Goal: Information Seeking & Learning: Learn about a topic

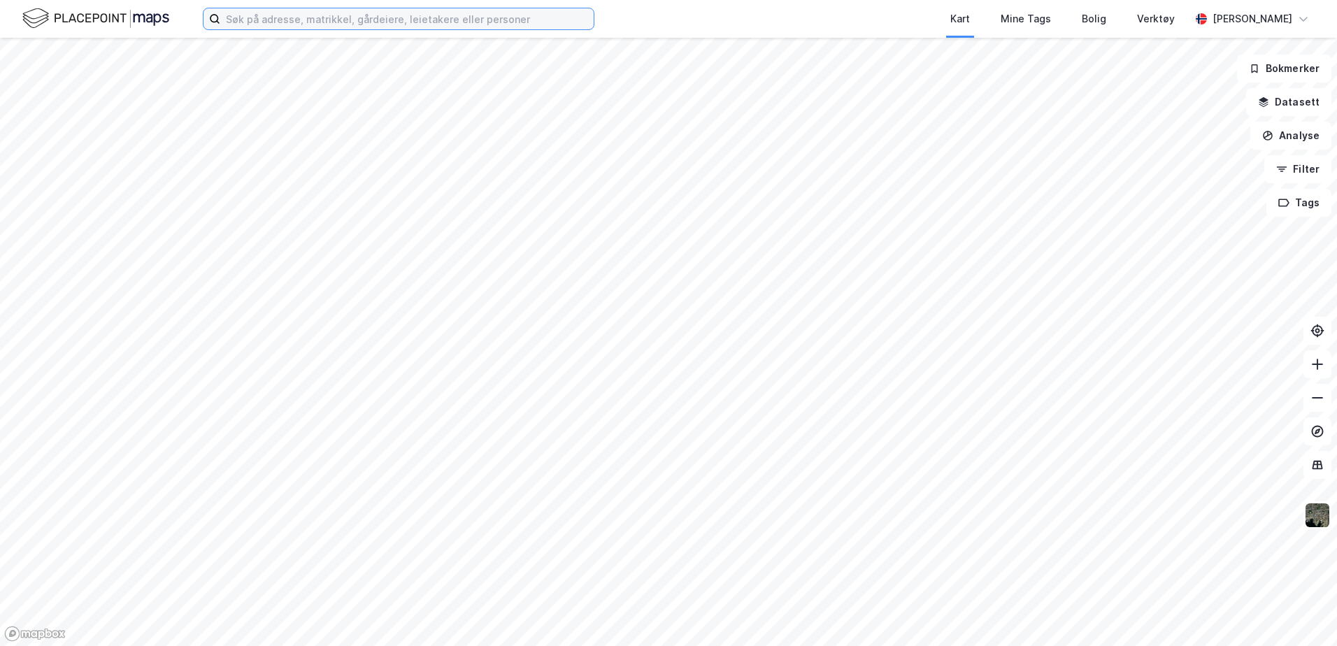
click at [348, 20] on input at bounding box center [406, 18] width 373 height 21
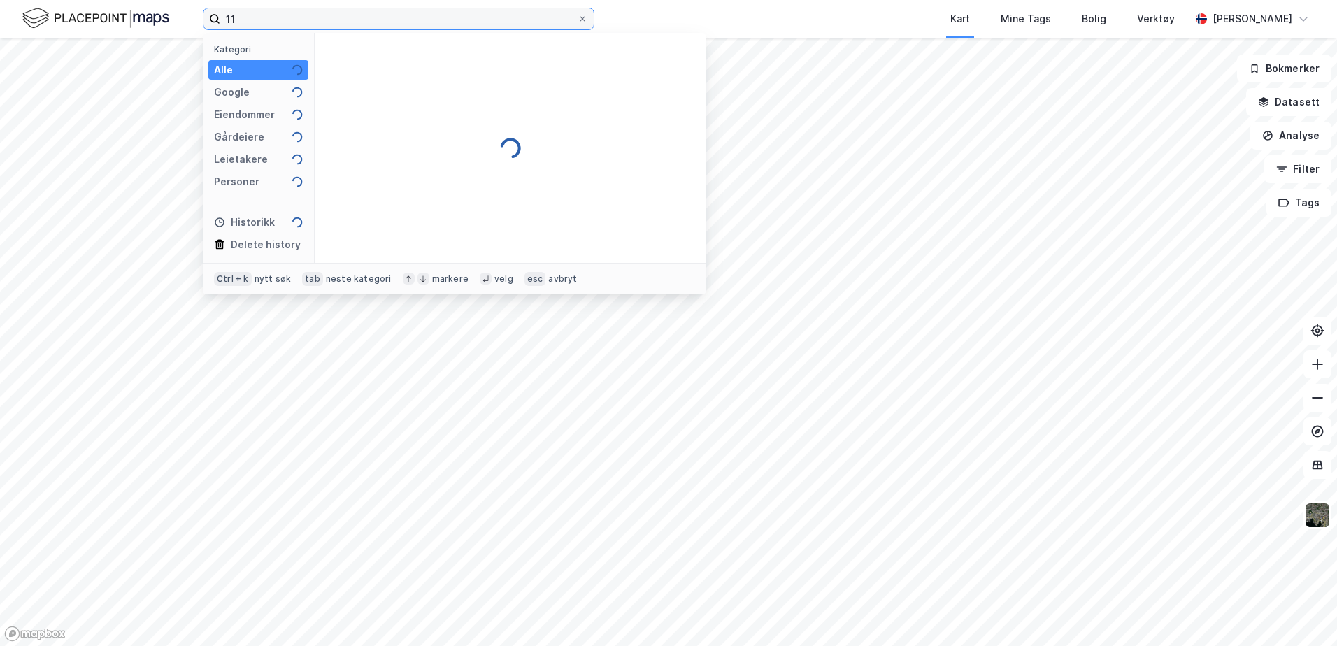
type input "1"
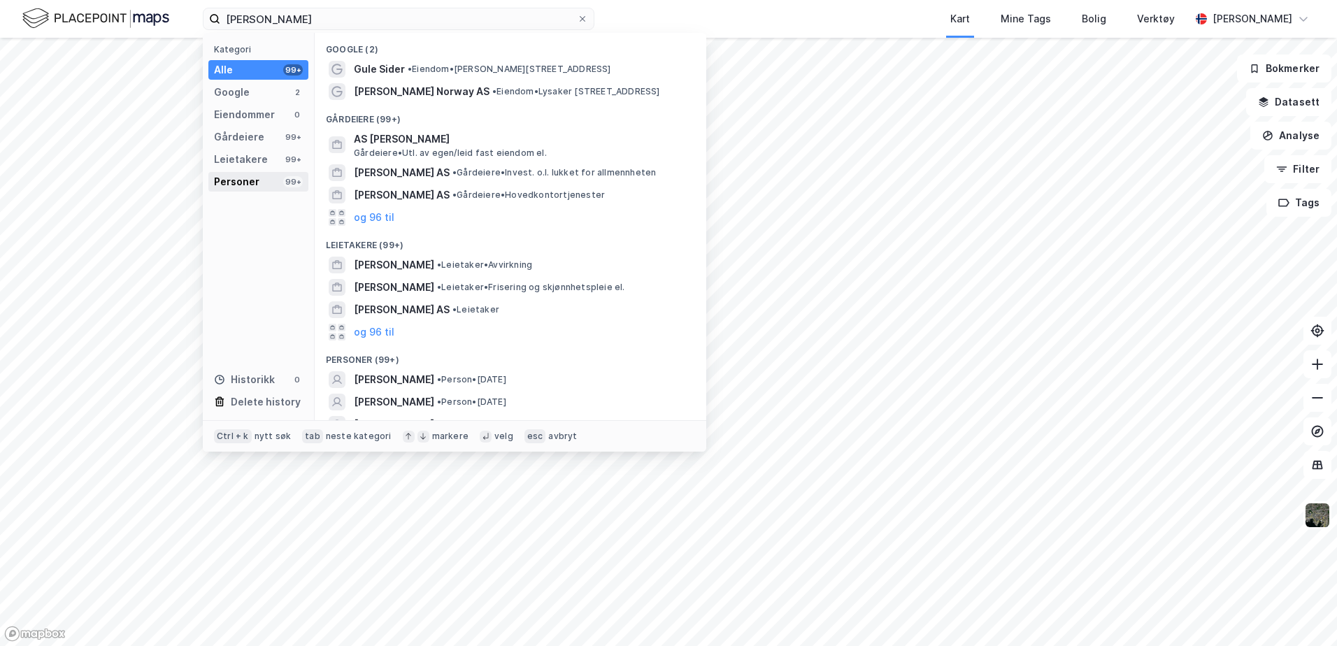
click at [234, 187] on div "Personer" at bounding box center [236, 181] width 45 height 17
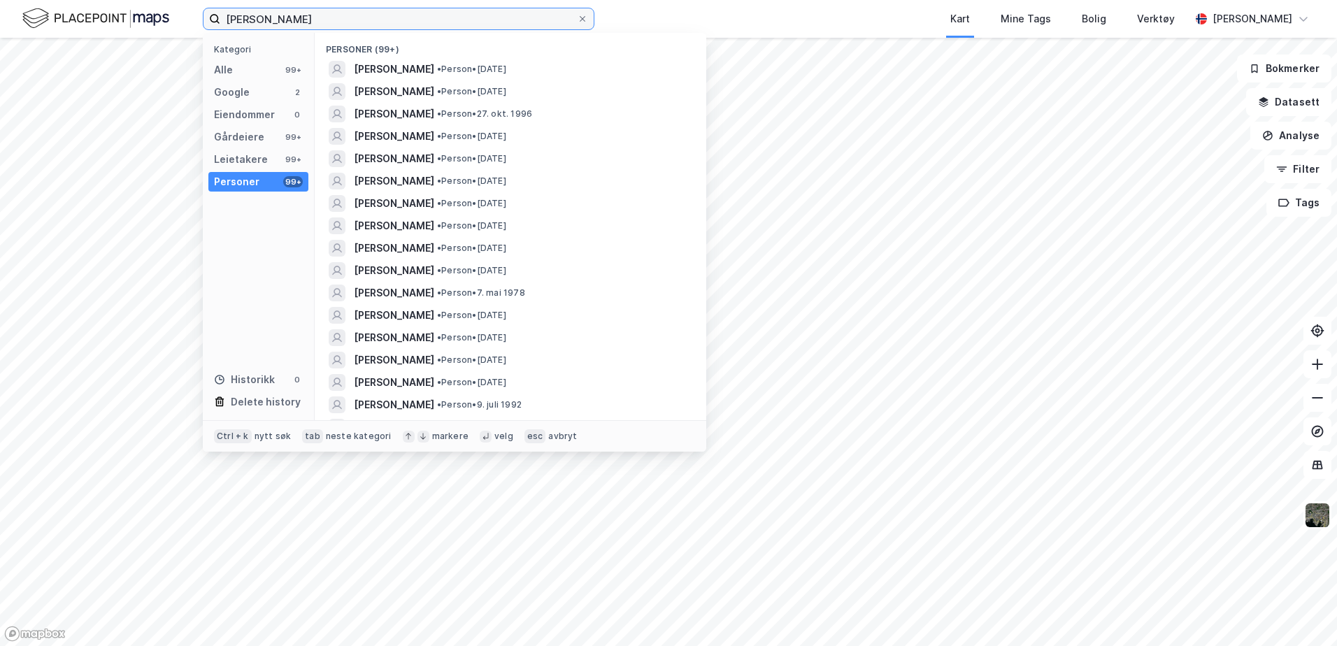
drag, startPoint x: 328, startPoint y: 20, endPoint x: 173, endPoint y: 24, distance: 154.6
click at [173, 24] on div "[PERSON_NAME] Kategori Alle 99+ Google 2 Eiendommer 0 Gårdeiere 99+ Leietakere …" at bounding box center [668, 19] width 1337 height 38
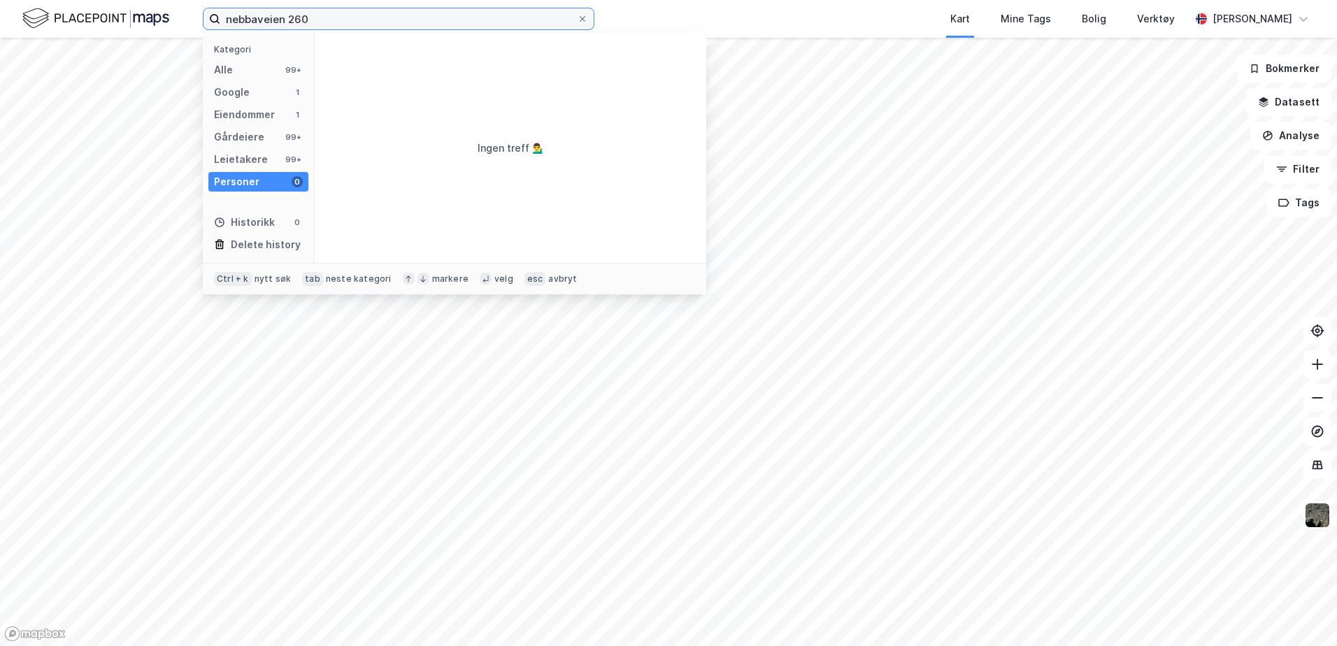
type input "nebbaveien 260"
click at [235, 113] on div "Eiendommer" at bounding box center [244, 114] width 61 height 17
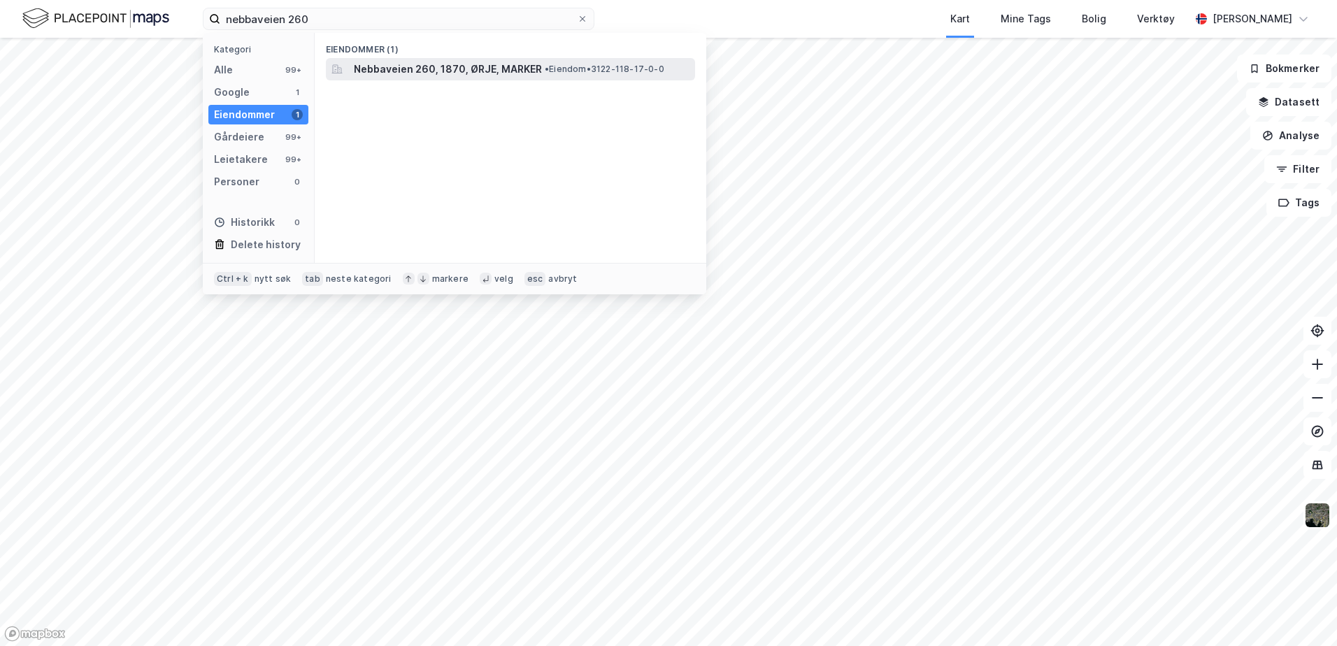
click at [448, 71] on span "Nebbaveien 260, 1870, ØRJE, MARKER" at bounding box center [448, 69] width 188 height 17
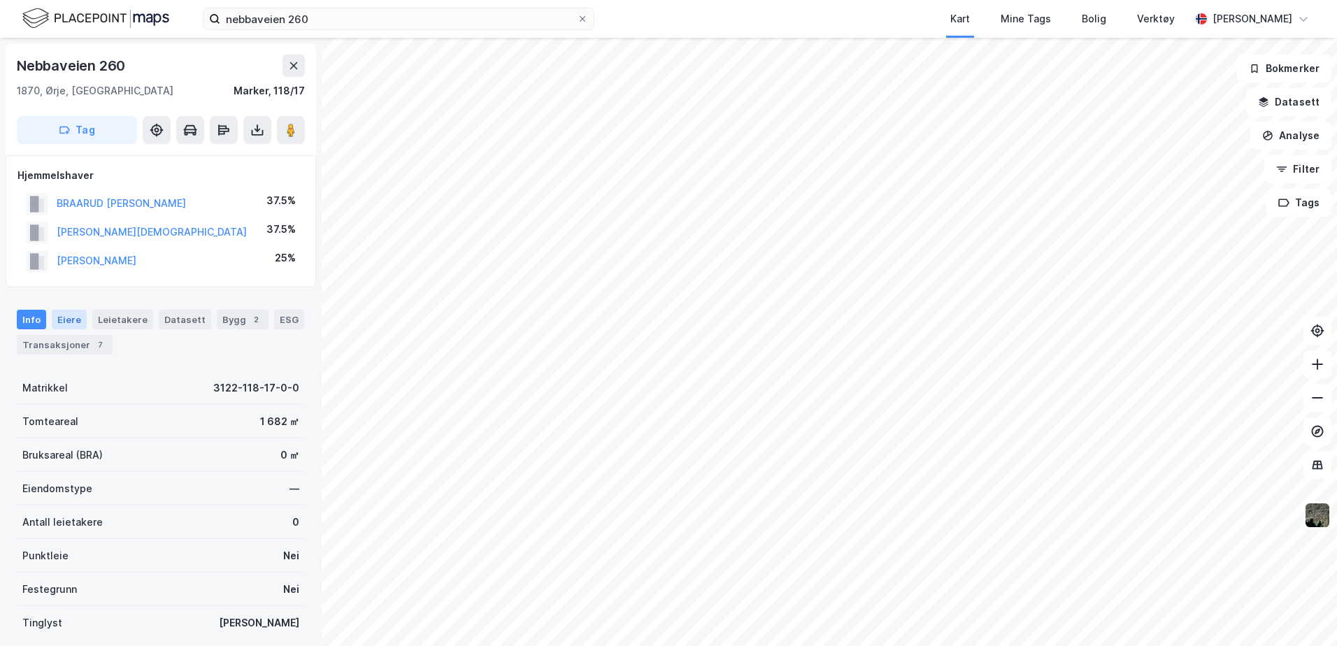
click at [69, 323] on div "Eiere" at bounding box center [69, 320] width 35 height 20
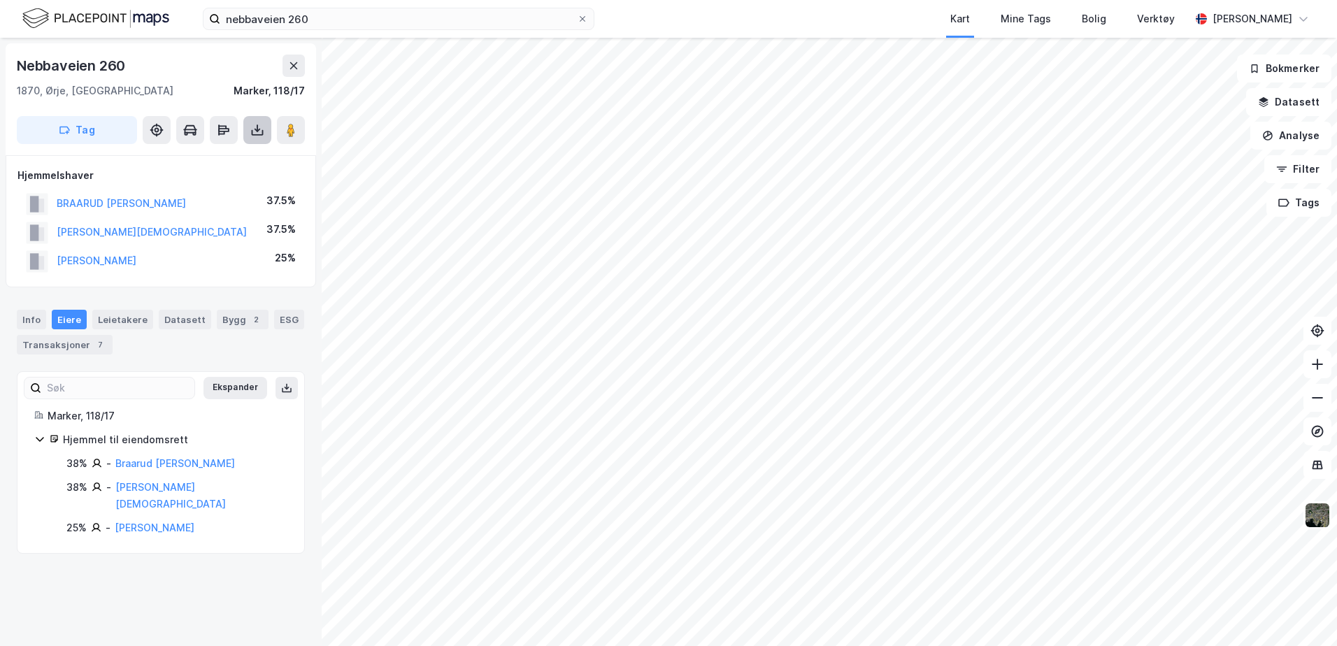
click at [250, 124] on icon at bounding box center [257, 130] width 14 height 14
click at [198, 162] on div "Last ned grunnbok" at bounding box center [188, 157] width 81 height 11
drag, startPoint x: 55, startPoint y: 343, endPoint x: 143, endPoint y: 186, distance: 179.7
click at [55, 343] on div "Transaksjoner 7" at bounding box center [65, 345] width 96 height 20
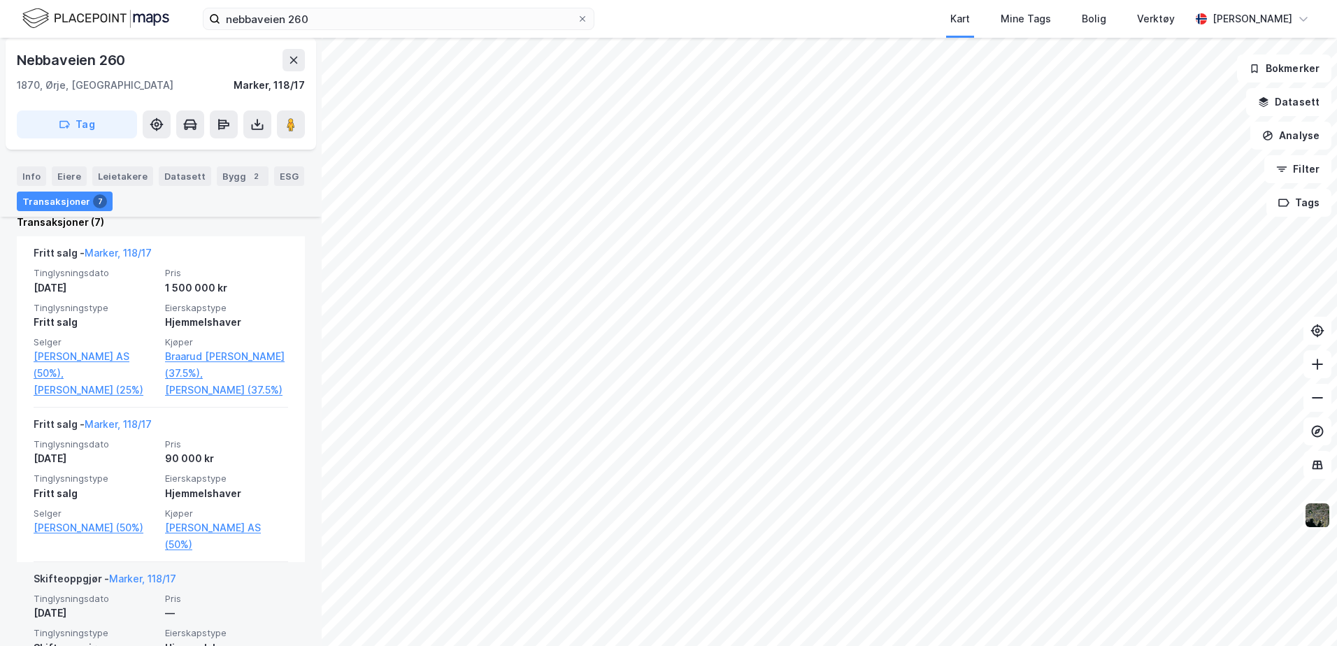
scroll to position [369, 0]
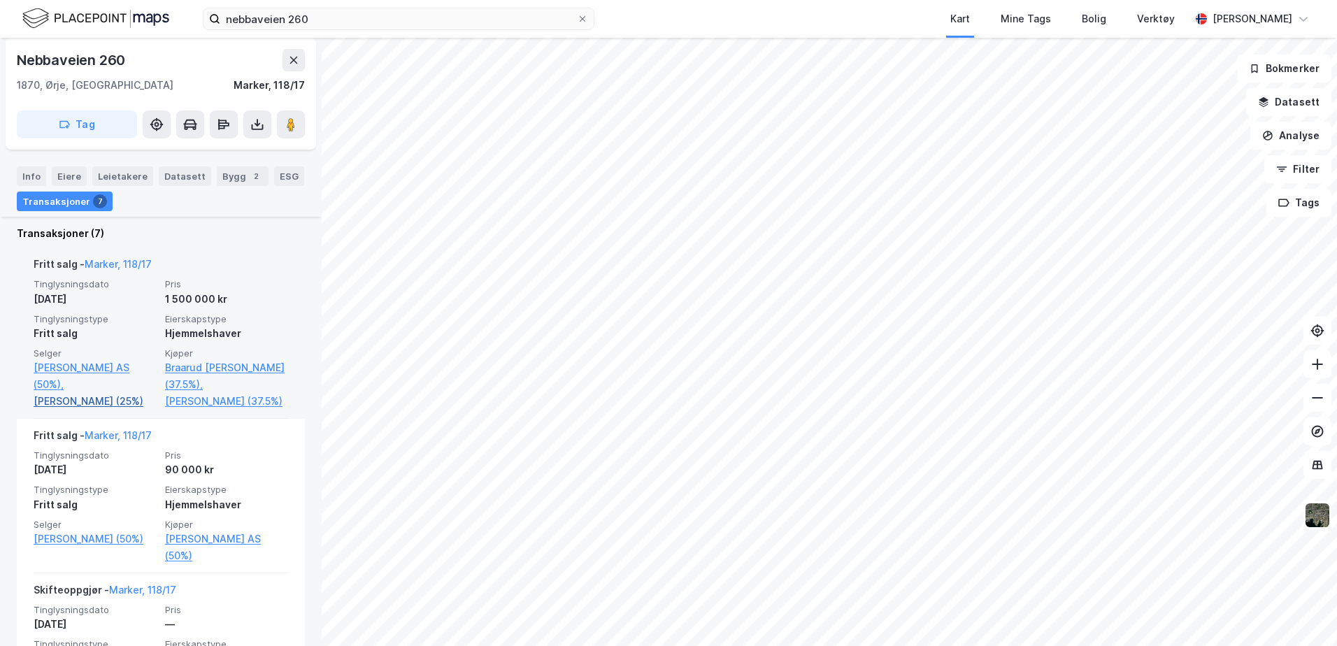
click at [44, 393] on link "[PERSON_NAME] (25%)" at bounding box center [95, 401] width 123 height 17
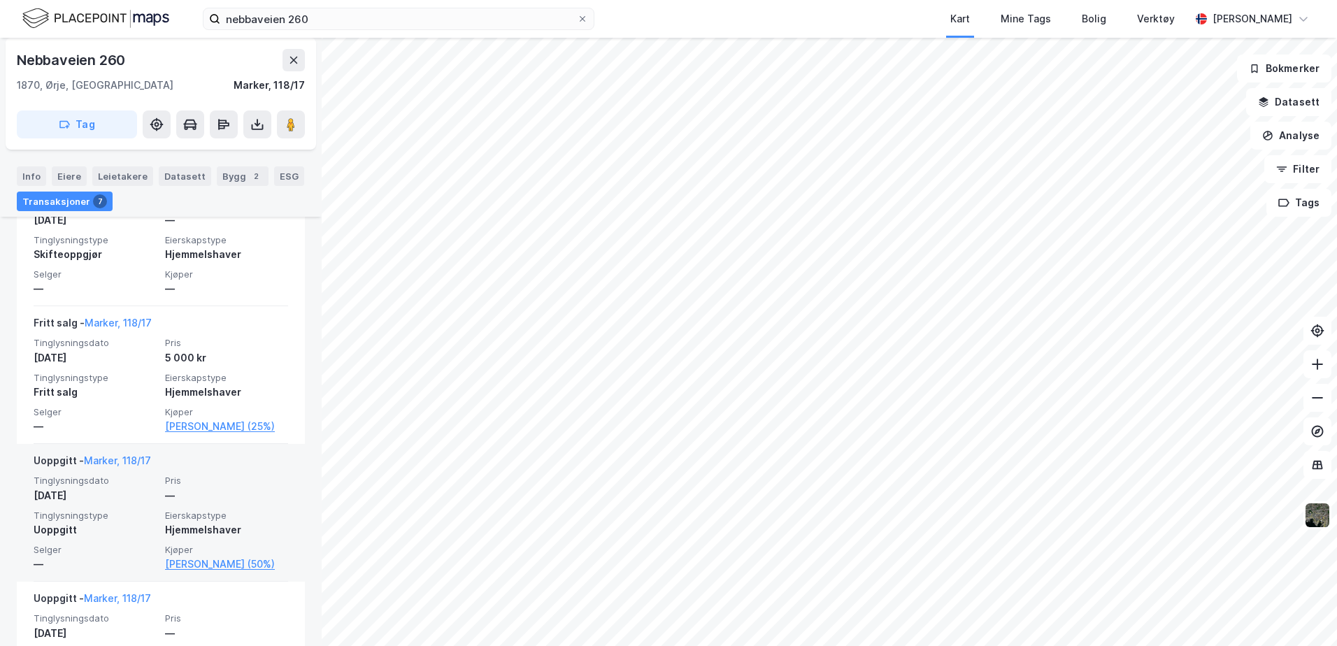
scroll to position [998, 0]
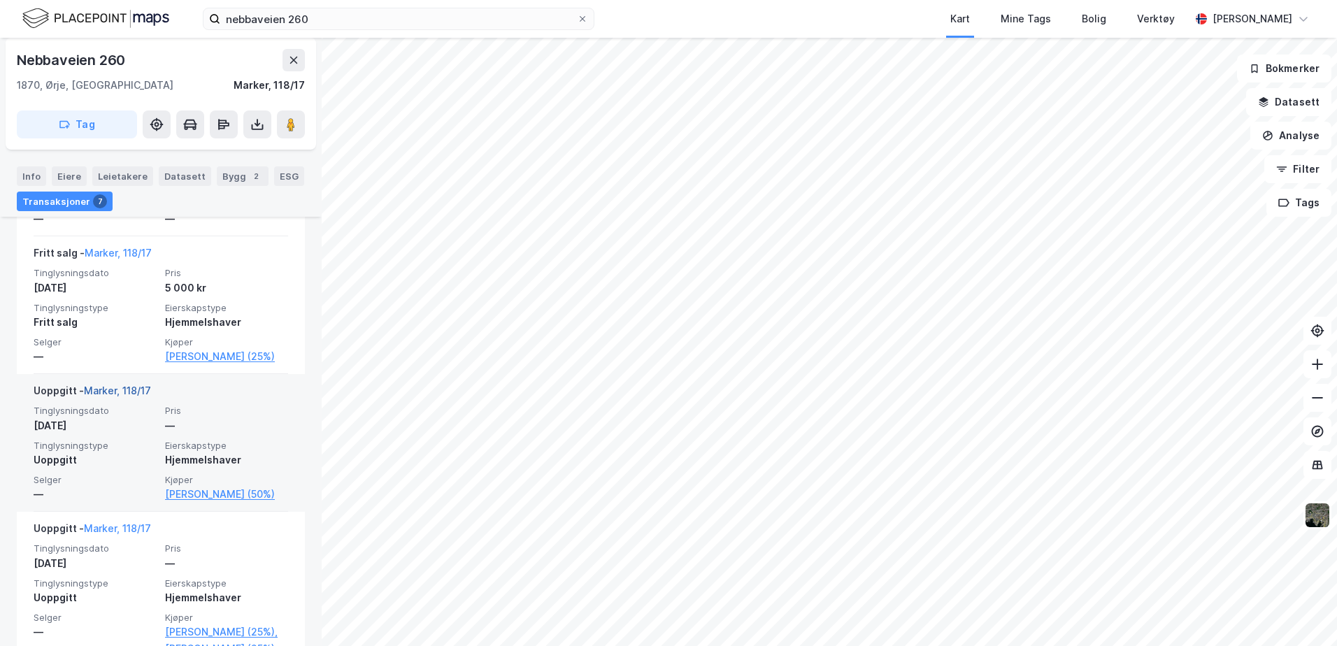
click at [94, 396] on link "Marker, 118/17" at bounding box center [117, 391] width 67 height 12
click at [99, 396] on link "Marker, 118/17" at bounding box center [117, 391] width 67 height 12
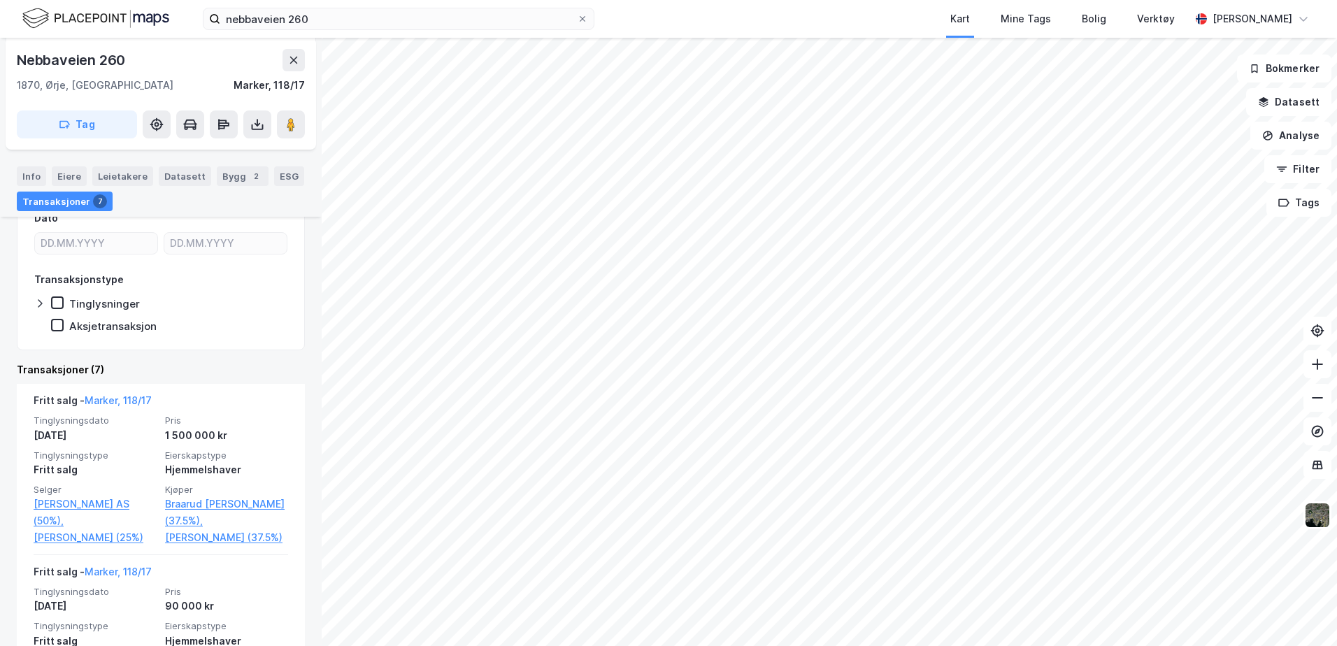
scroll to position [214, 0]
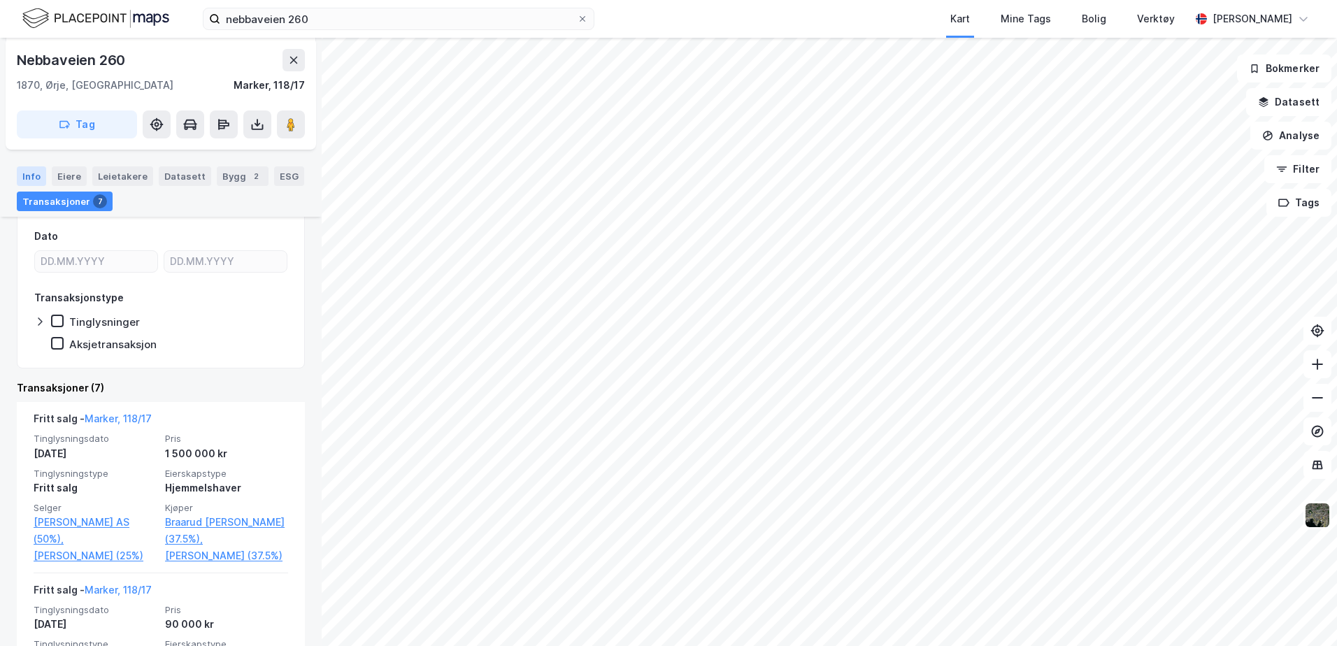
click at [28, 174] on div "Info" at bounding box center [31, 176] width 29 height 20
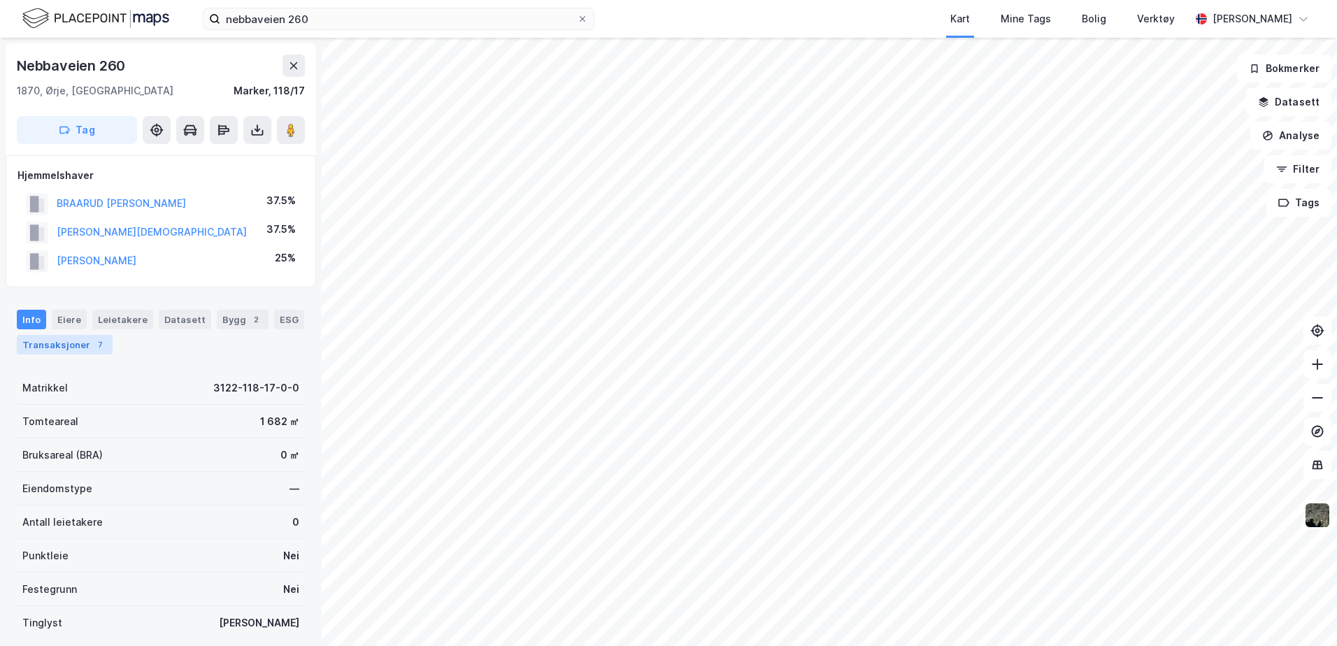
click at [50, 349] on div "Transaksjoner 7" at bounding box center [65, 345] width 96 height 20
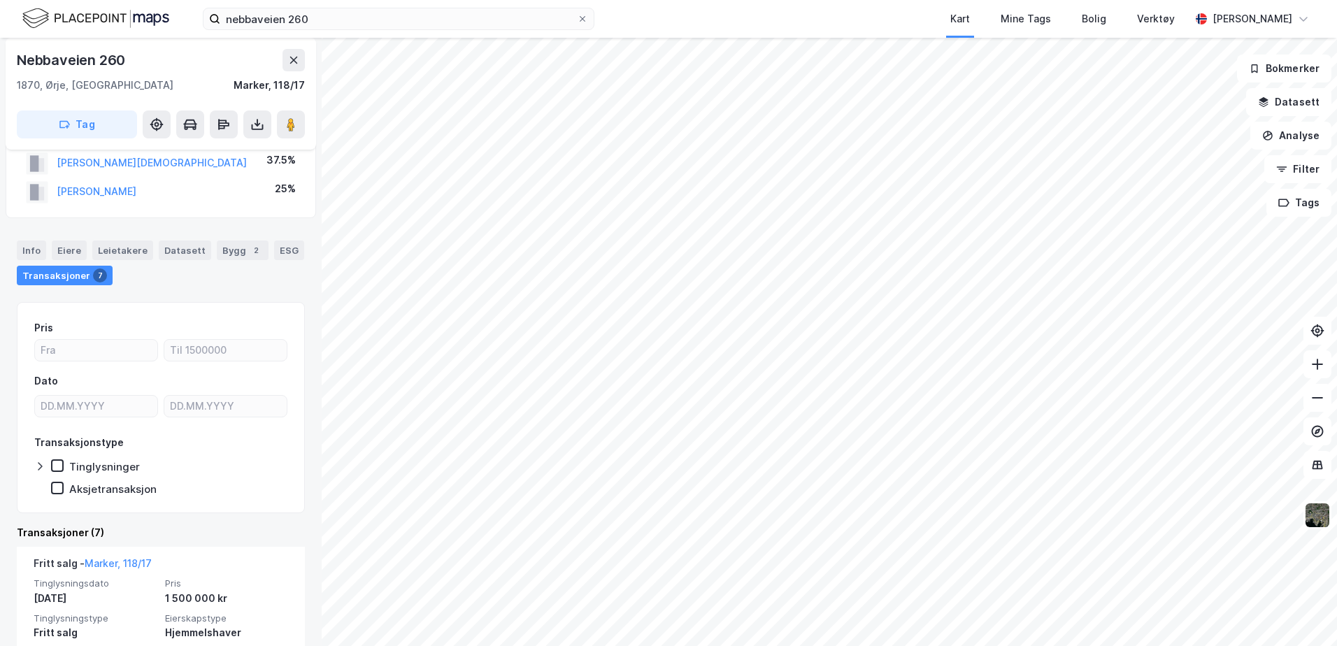
scroll to position [70, 0]
click at [67, 249] on div "Eiere" at bounding box center [69, 250] width 35 height 20
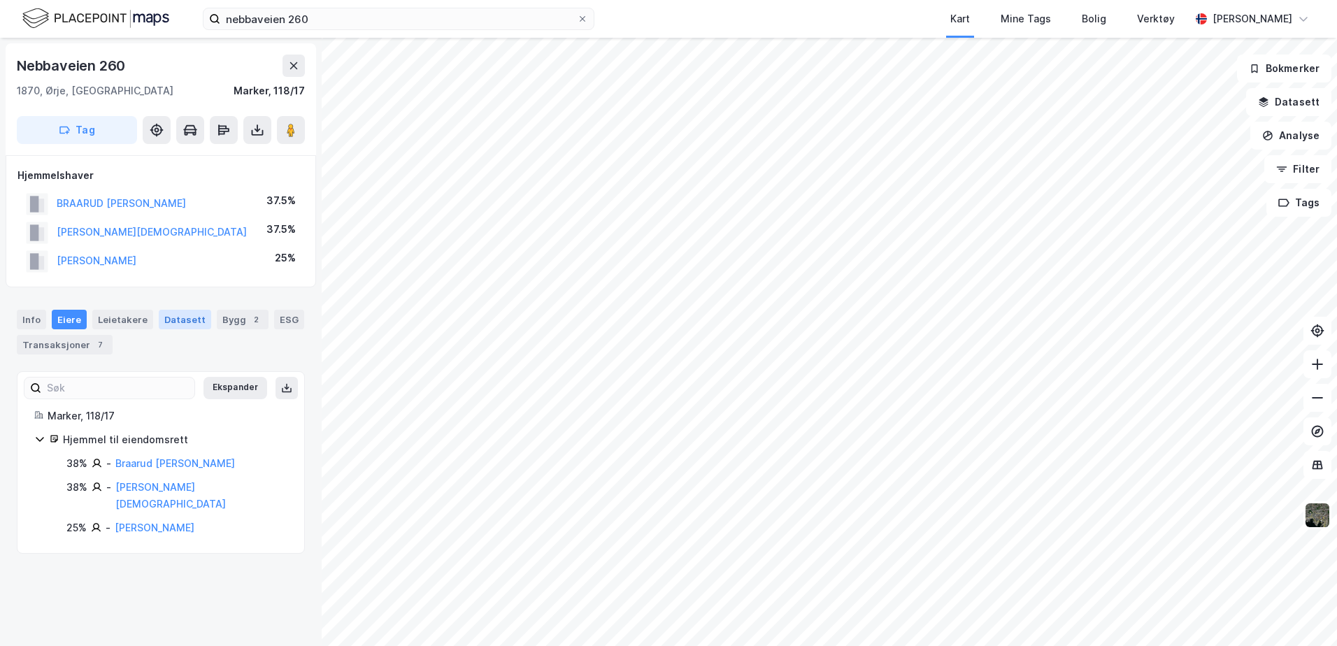
click at [179, 323] on div "Datasett" at bounding box center [185, 320] width 52 height 20
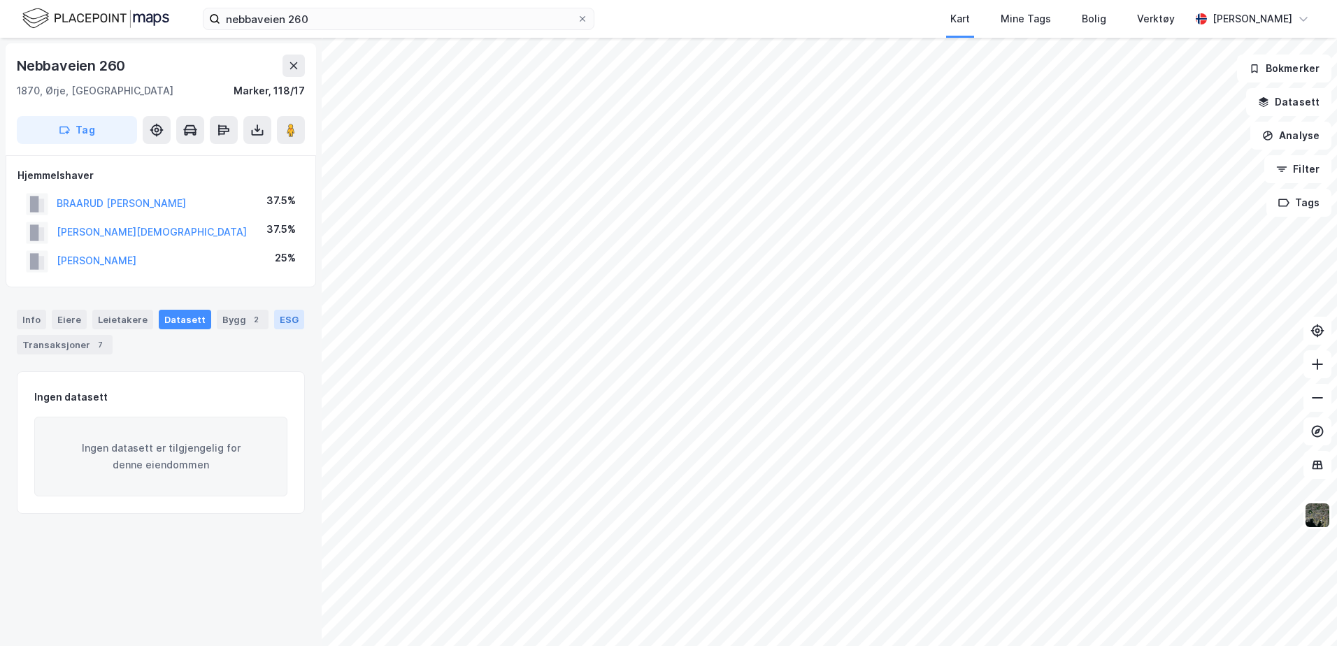
click at [280, 324] on div "ESG" at bounding box center [289, 320] width 30 height 20
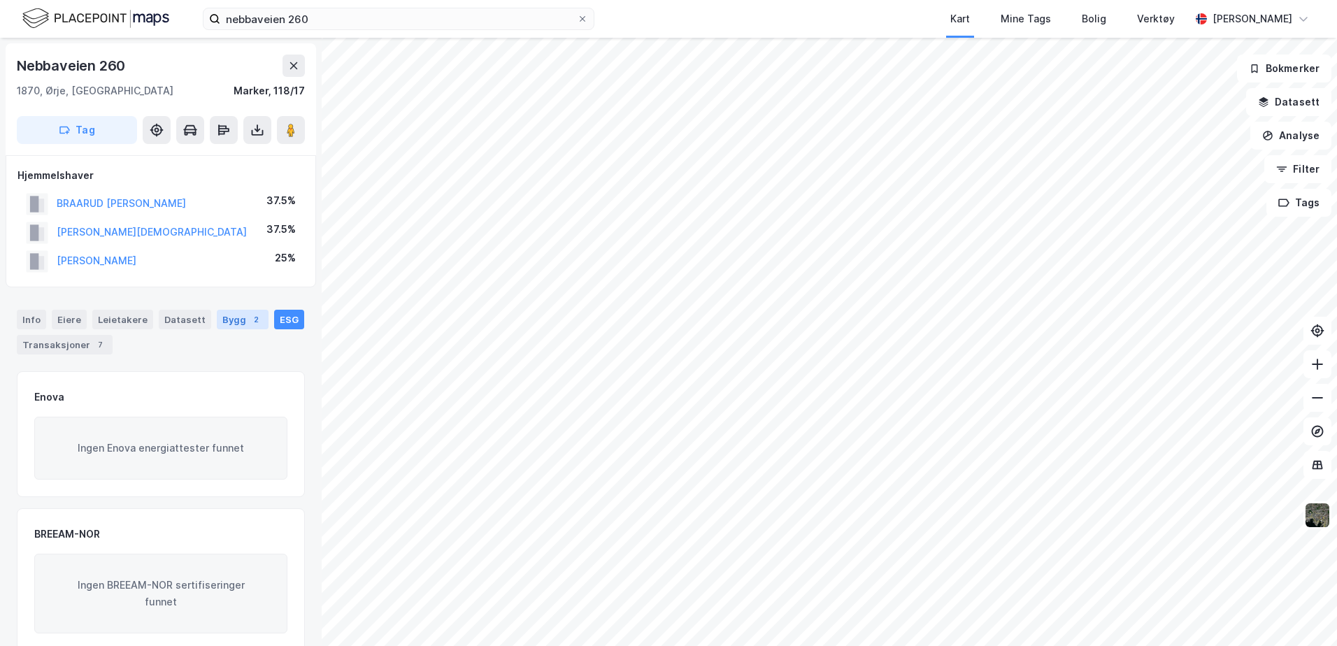
click at [229, 316] on div "Bygg 2" at bounding box center [243, 320] width 52 height 20
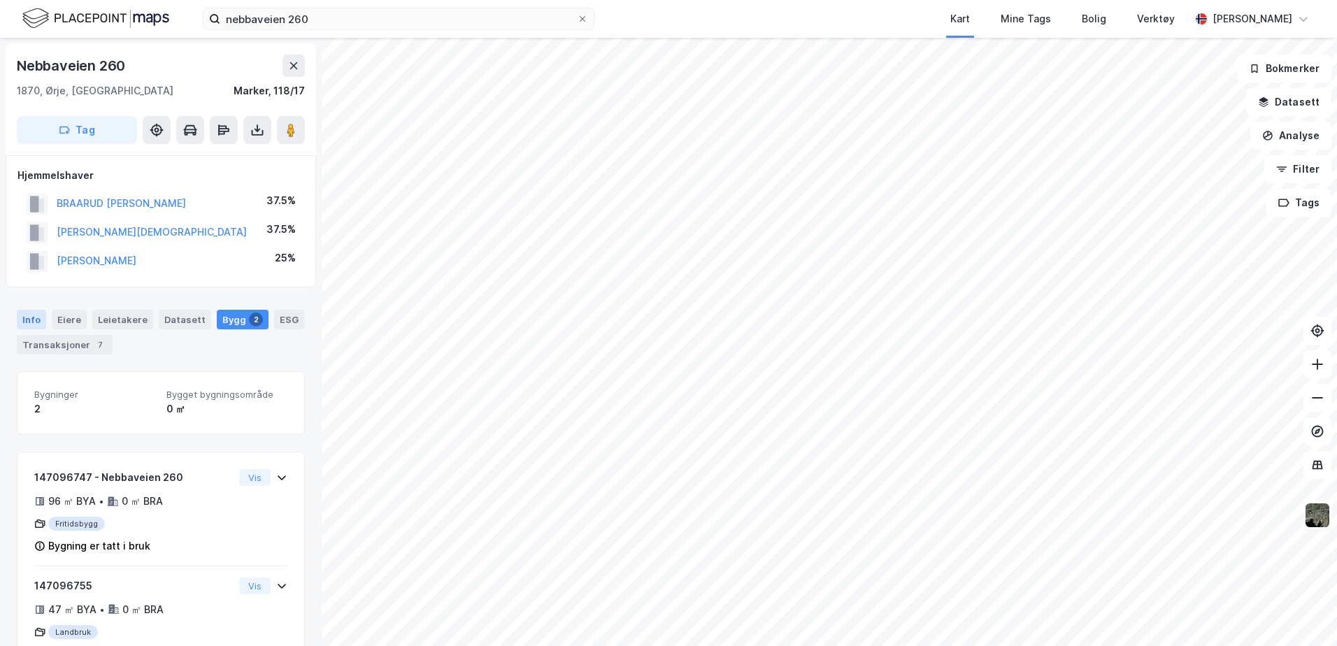
click at [22, 324] on div "Info" at bounding box center [31, 320] width 29 height 20
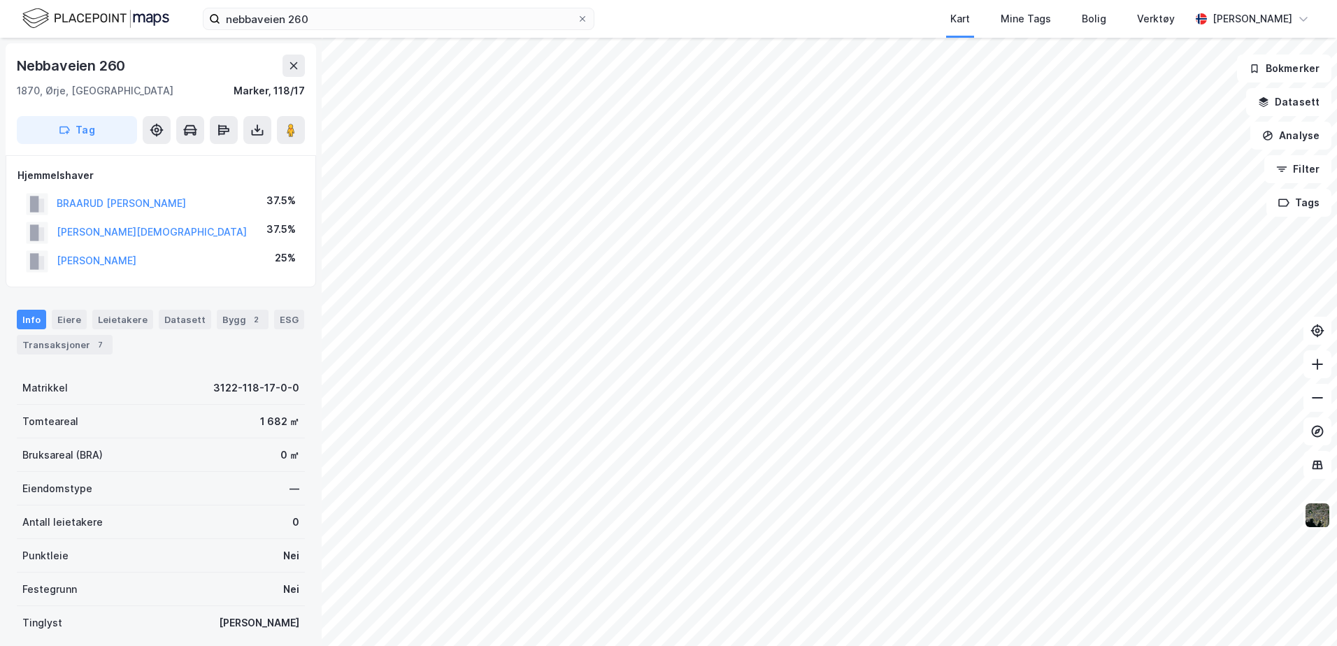
scroll to position [2, 0]
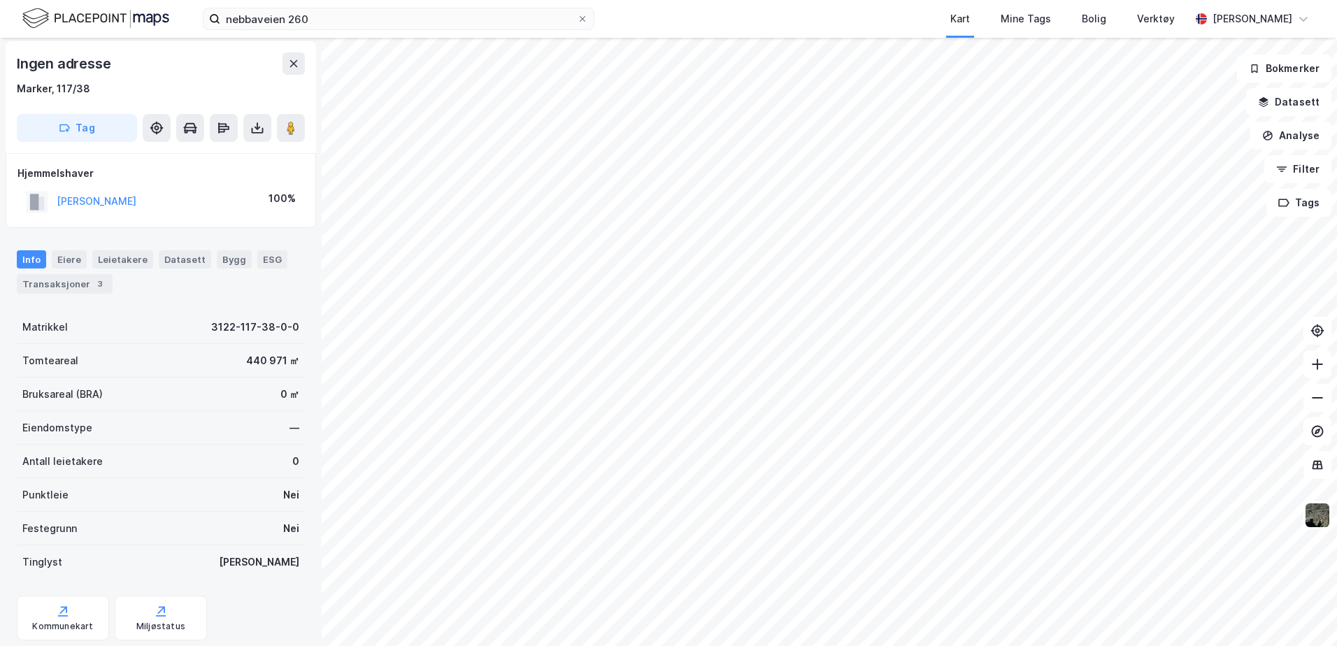
scroll to position [2, 0]
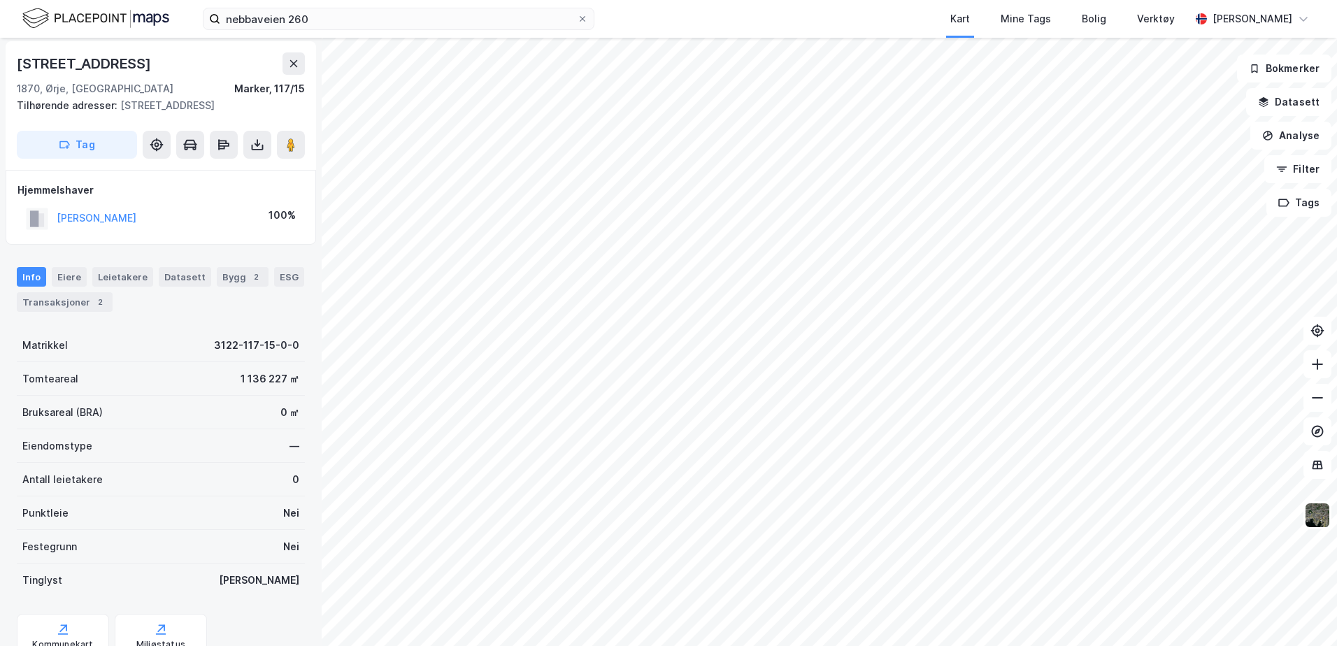
scroll to position [2, 0]
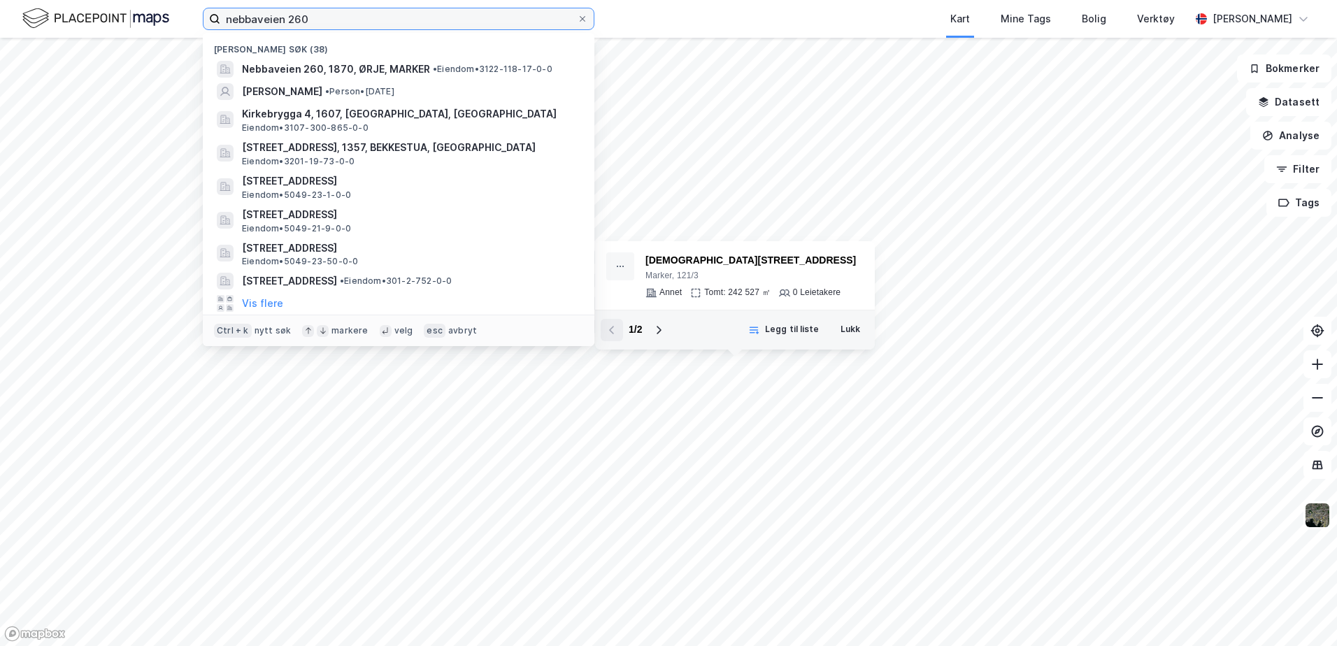
click at [314, 14] on input "nebbaveien 260" at bounding box center [398, 18] width 357 height 21
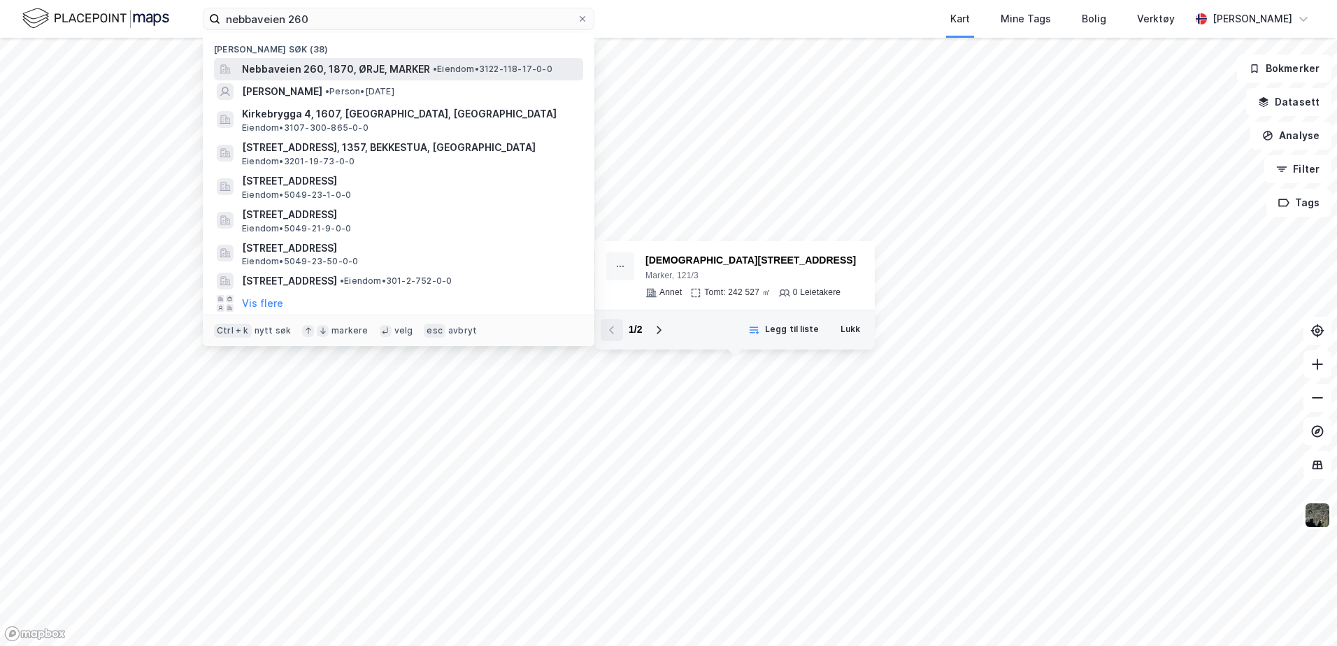
click at [309, 71] on span "Nebbaveien 260, 1870, ØRJE, MARKER" at bounding box center [336, 69] width 188 height 17
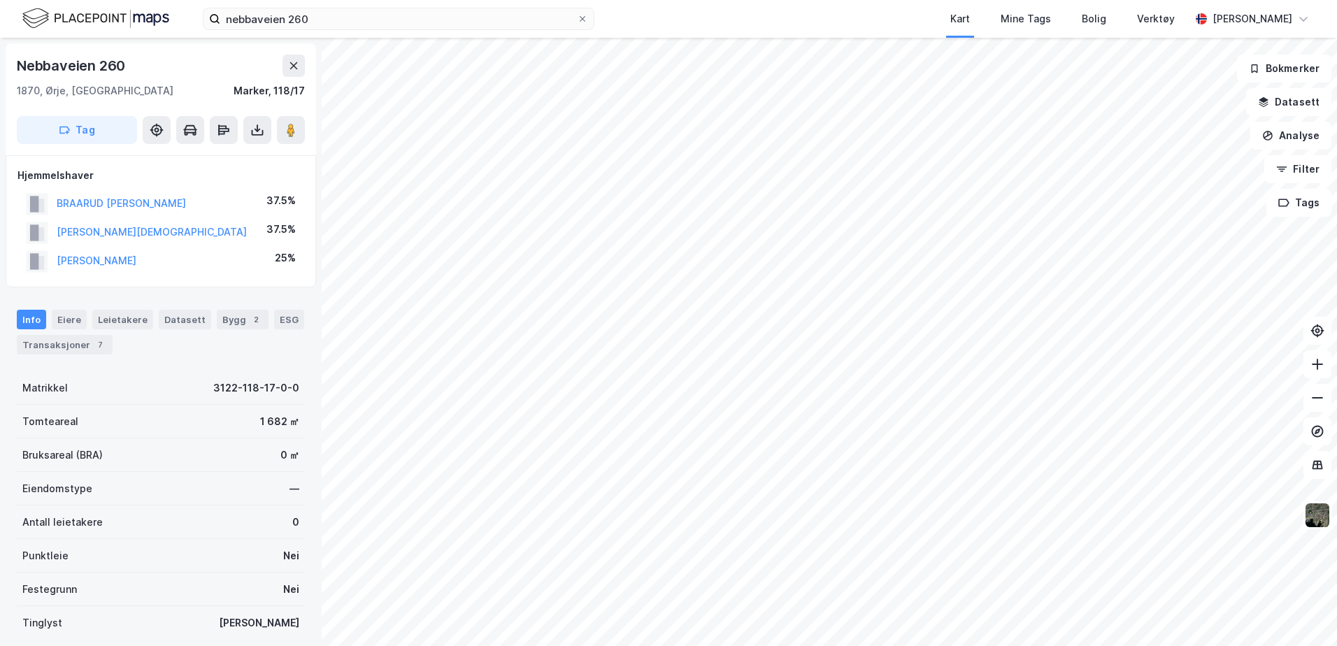
scroll to position [2, 0]
click at [62, 346] on div "Transaksjoner 7" at bounding box center [65, 343] width 96 height 20
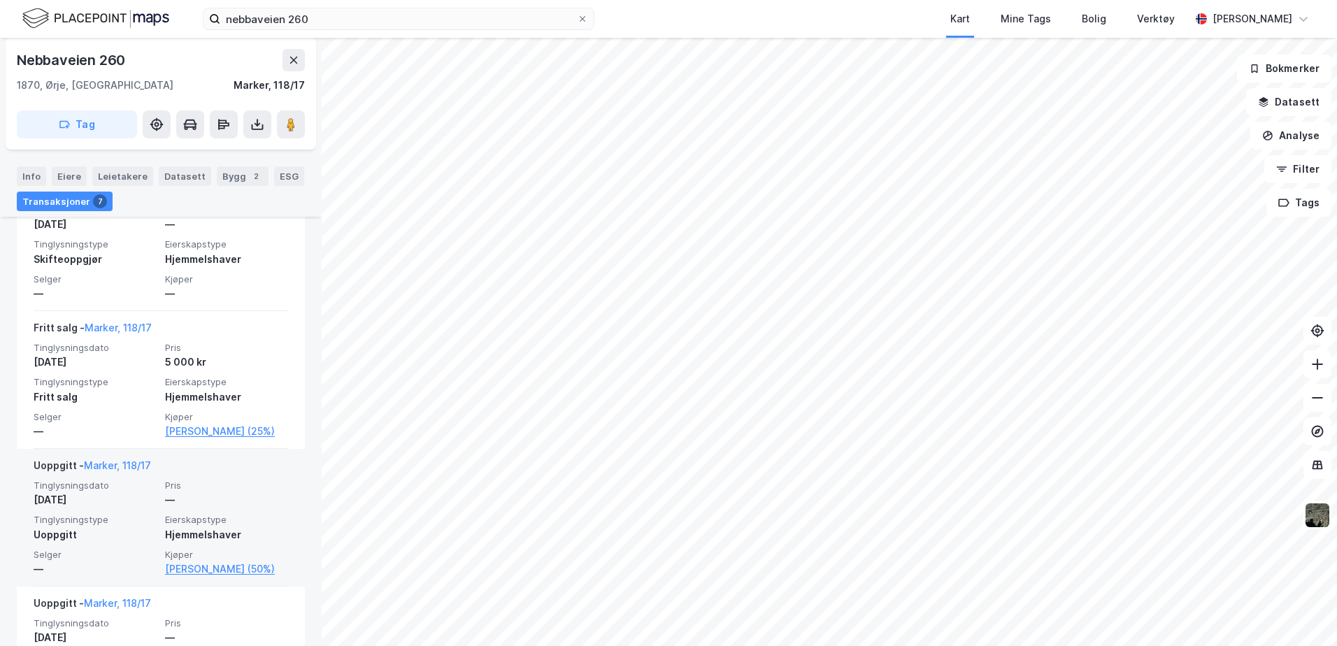
scroll to position [1068, 0]
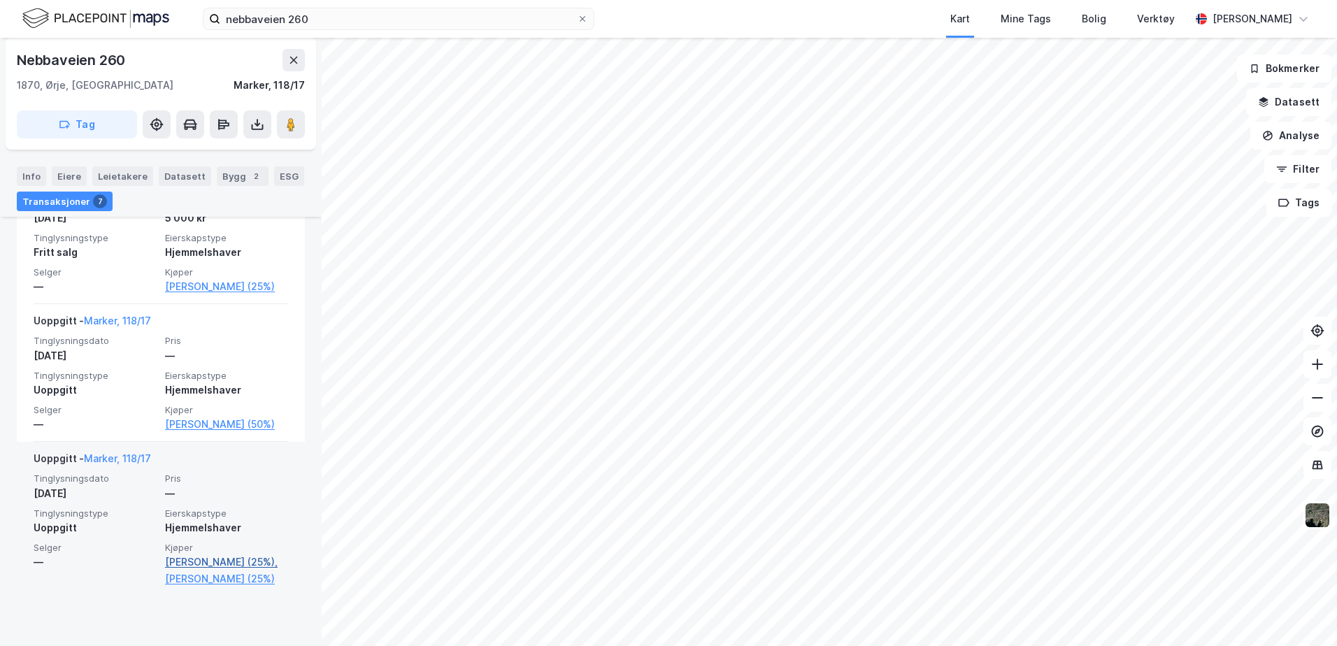
click at [241, 571] on link "[PERSON_NAME] (25%)," at bounding box center [226, 562] width 123 height 17
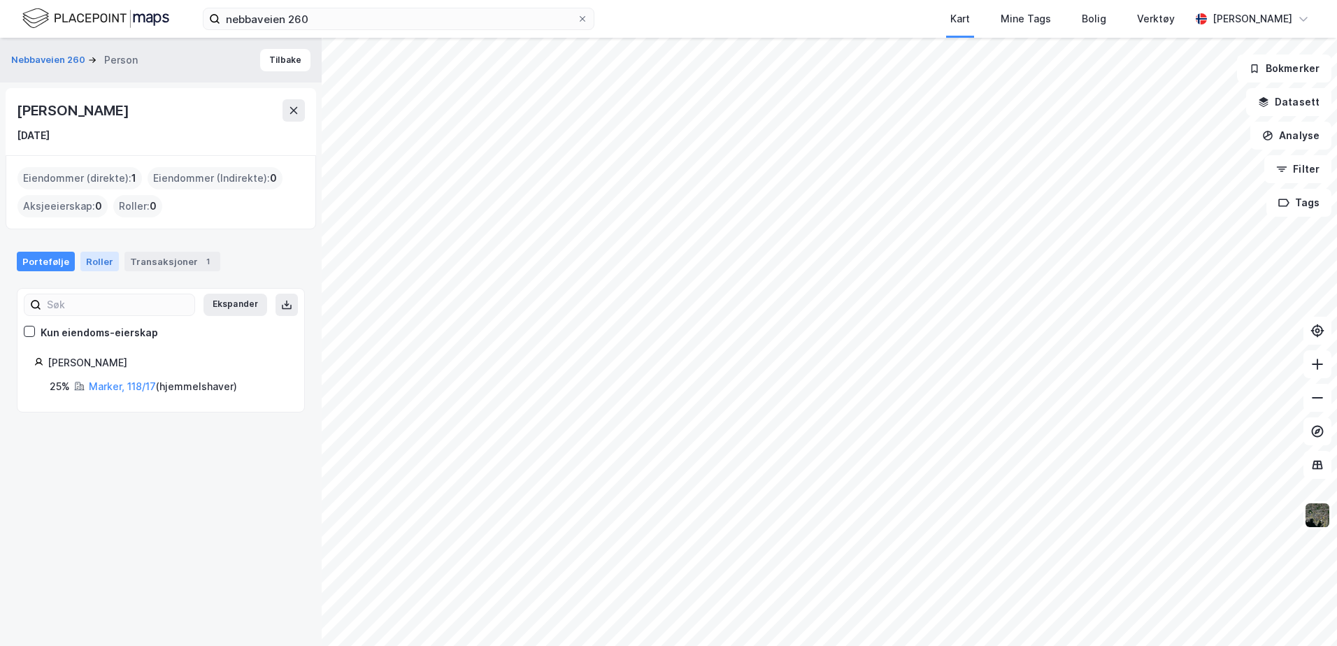
click at [95, 259] on div "Roller" at bounding box center [99, 262] width 38 height 20
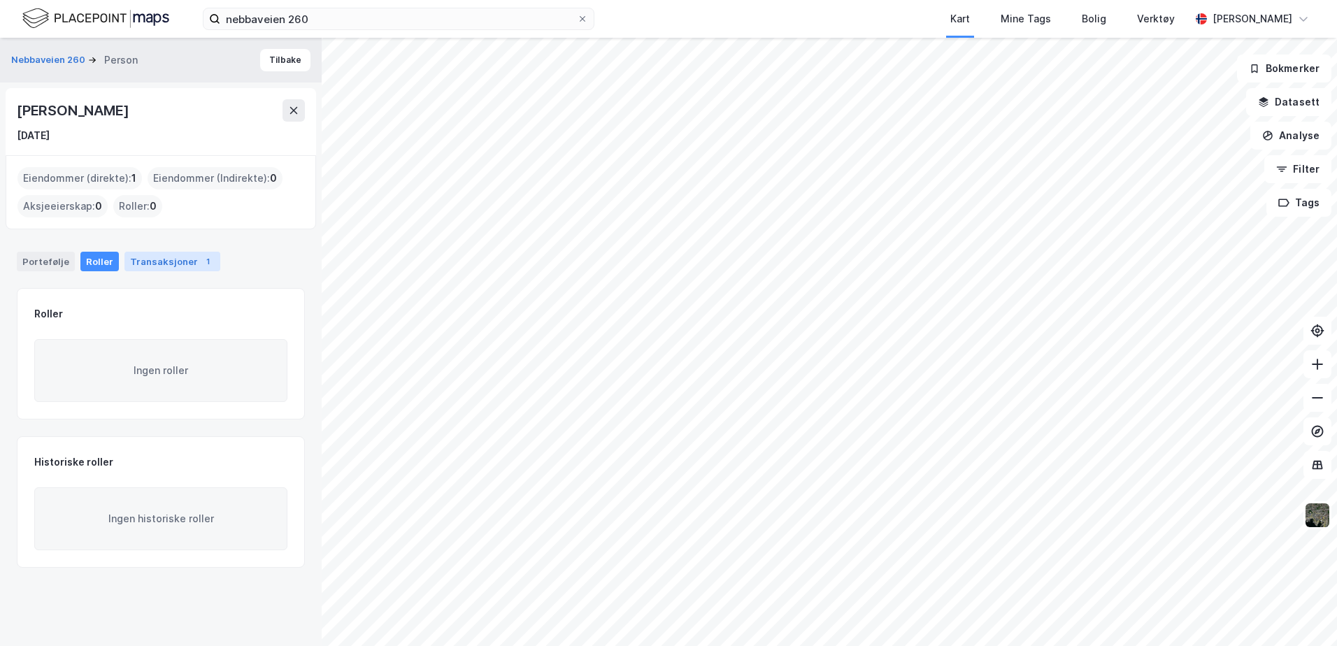
click at [135, 262] on div "Transaksjoner 1" at bounding box center [172, 262] width 96 height 20
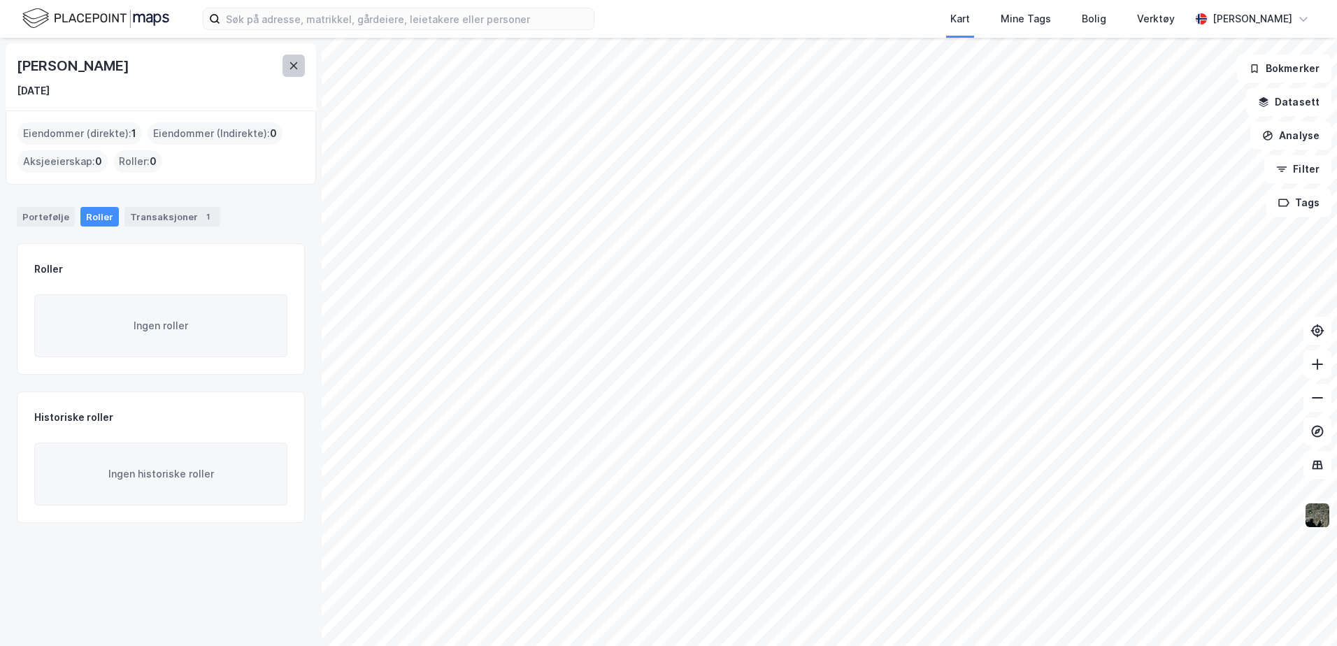
click at [298, 74] on button at bounding box center [293, 66] width 22 height 22
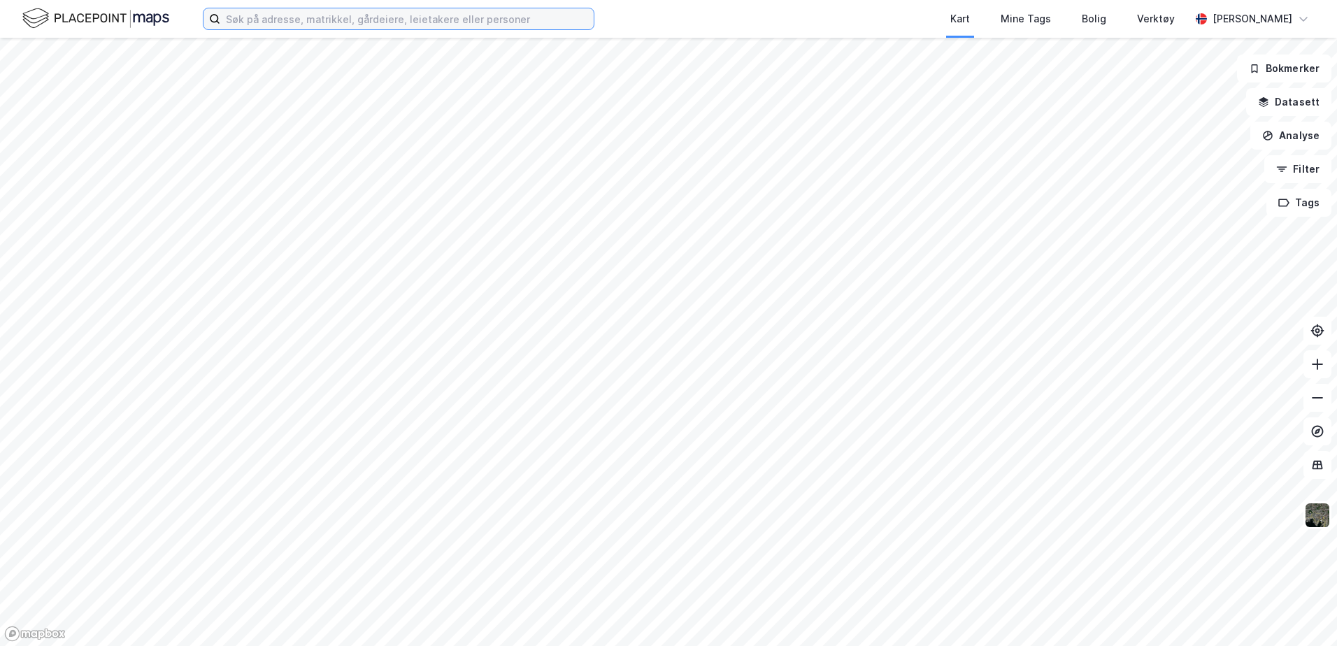
click at [273, 23] on input at bounding box center [406, 18] width 373 height 21
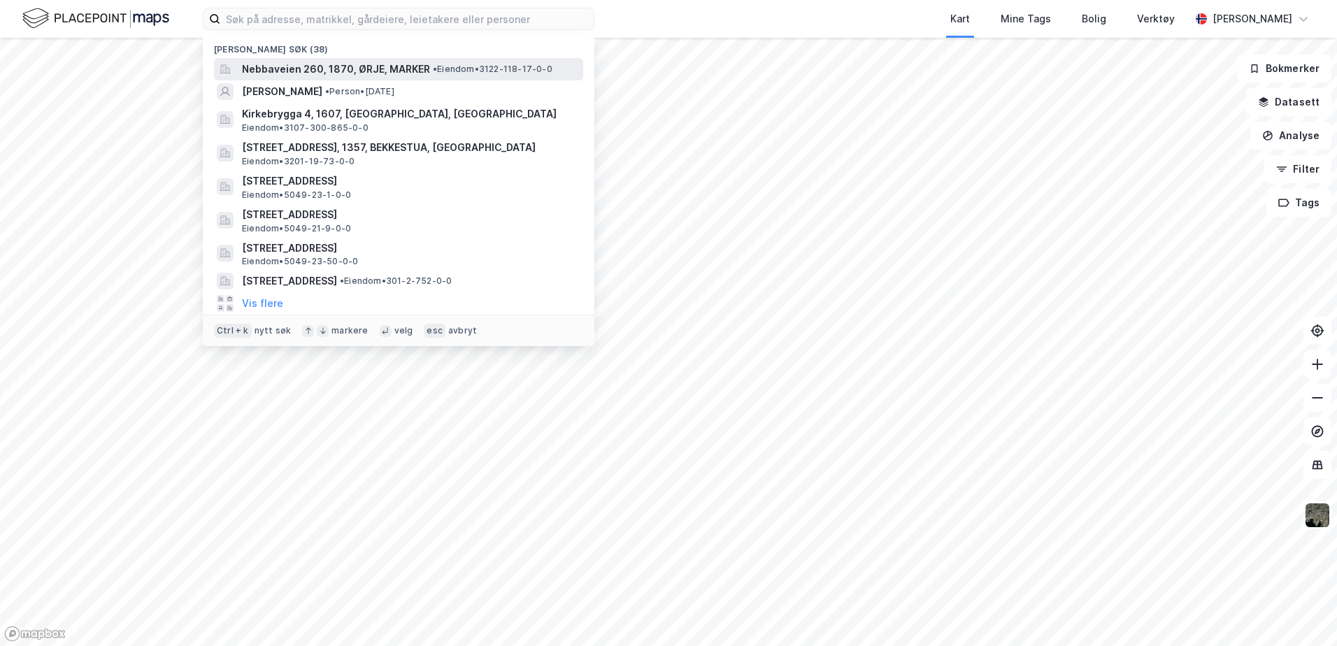
click at [277, 71] on span "Nebbaveien 260, 1870, ØRJE, MARKER" at bounding box center [336, 69] width 188 height 17
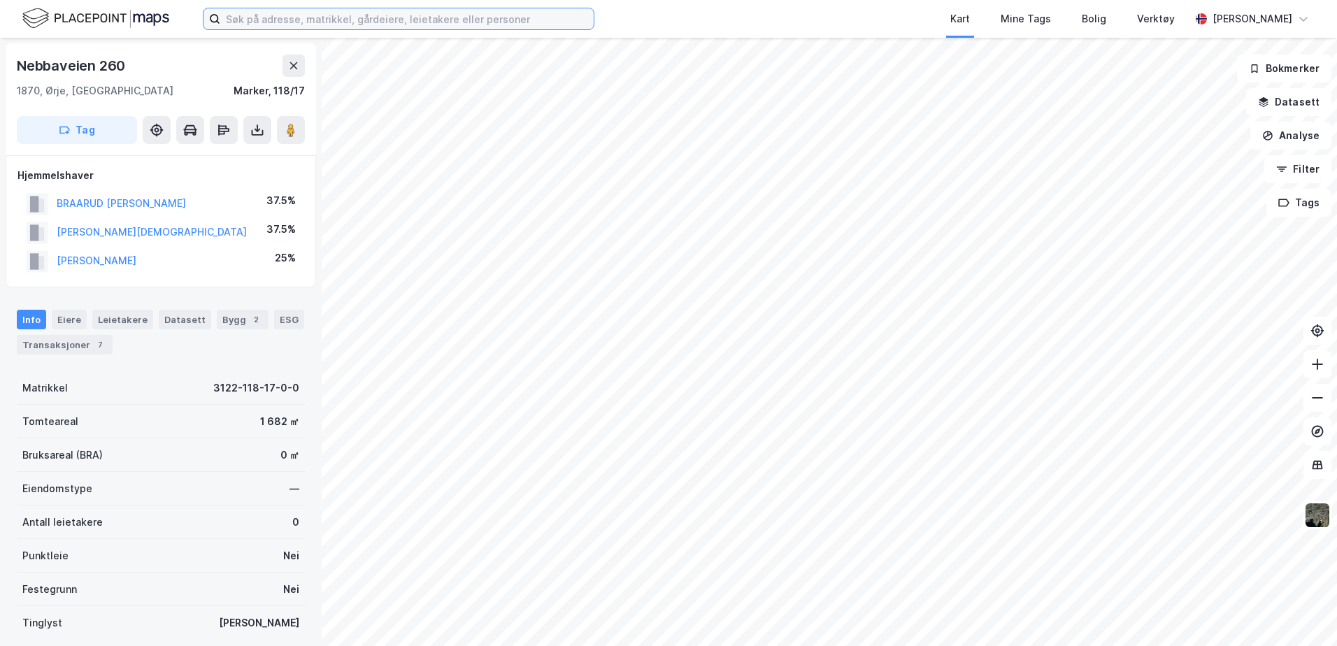
click at [343, 15] on input at bounding box center [406, 18] width 373 height 21
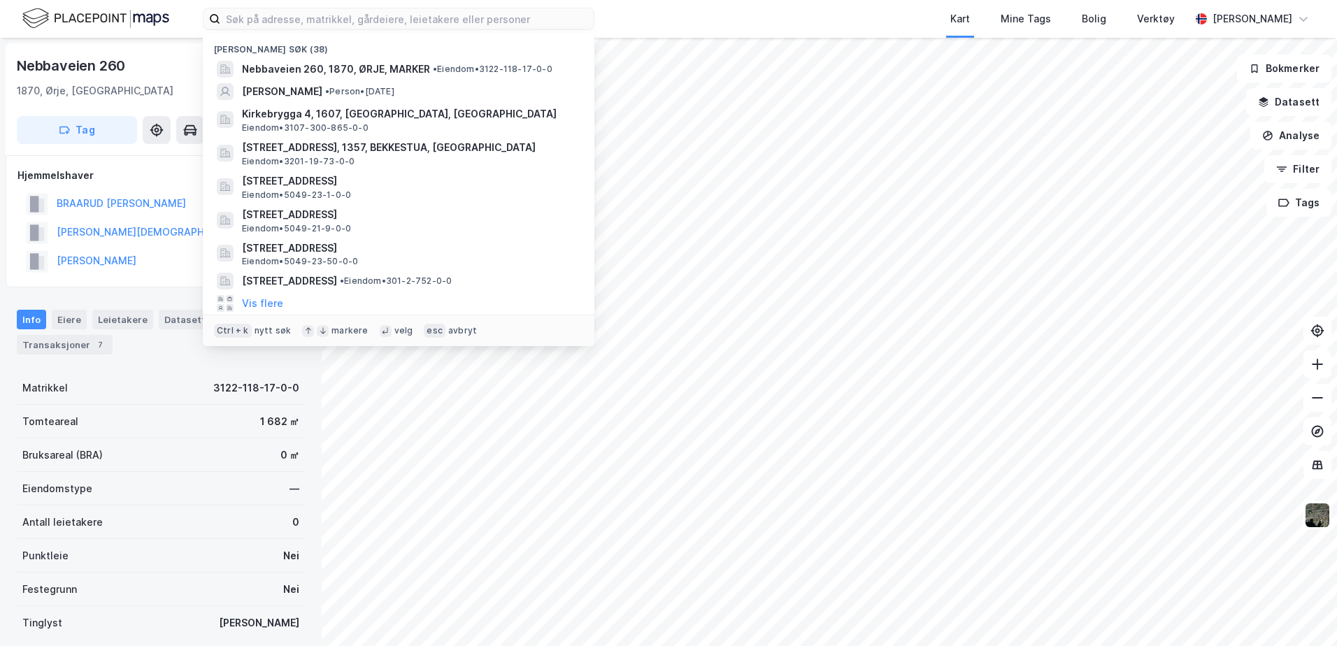
click at [170, 79] on div "Nebbaveien 260 1870, Ørje, Østfold Marker, 118/17" at bounding box center [161, 77] width 288 height 45
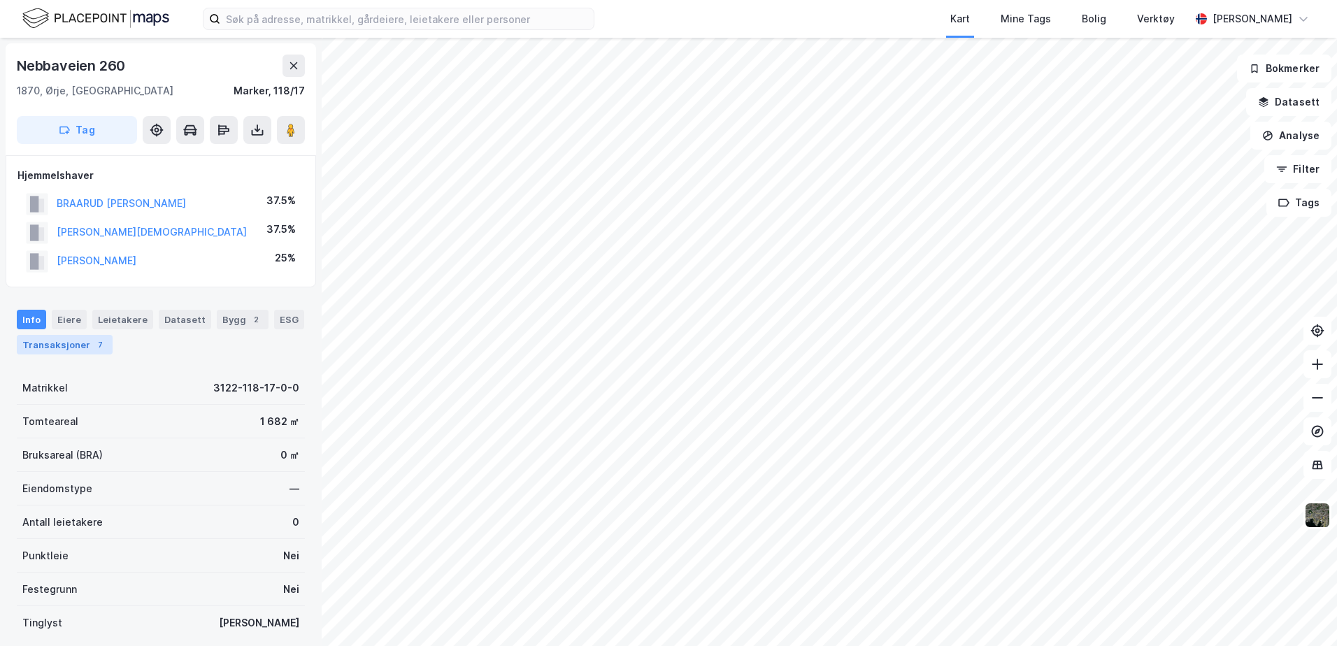
click at [48, 343] on div "Transaksjoner 7" at bounding box center [65, 345] width 96 height 20
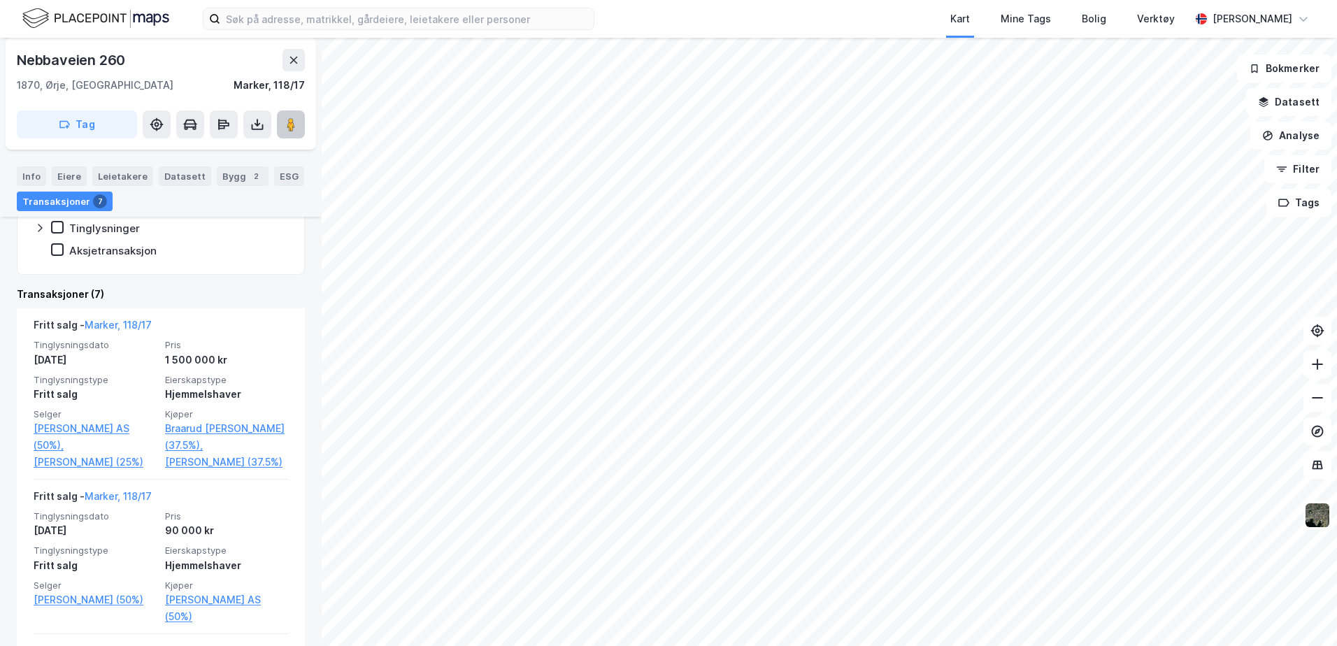
scroll to position [350, 0]
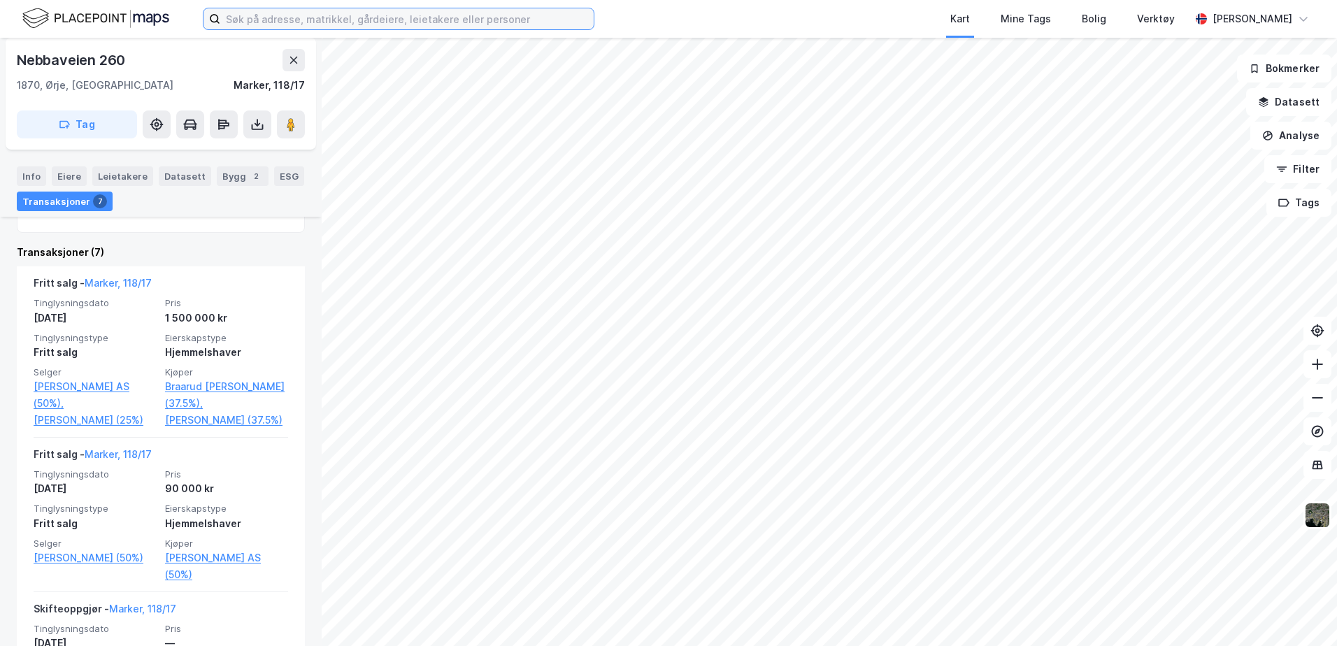
click at [278, 18] on input at bounding box center [406, 18] width 373 height 21
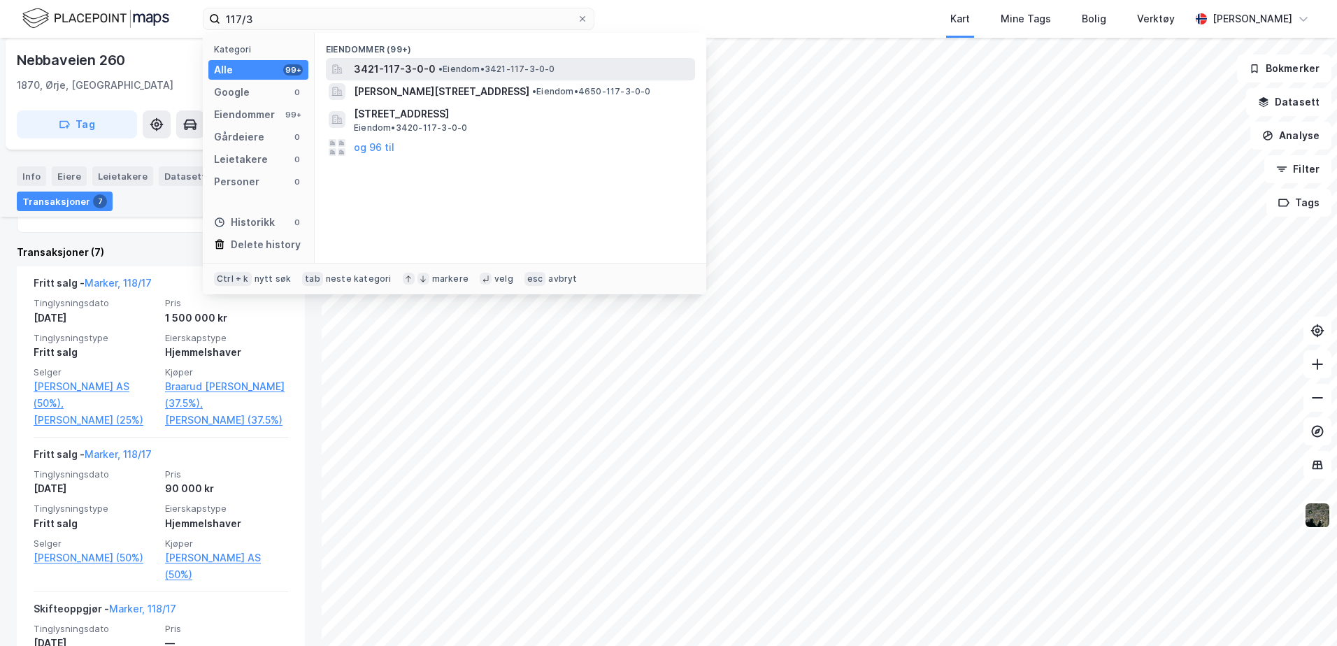
click at [386, 70] on span "3421-117-3-0-0" at bounding box center [395, 69] width 82 height 17
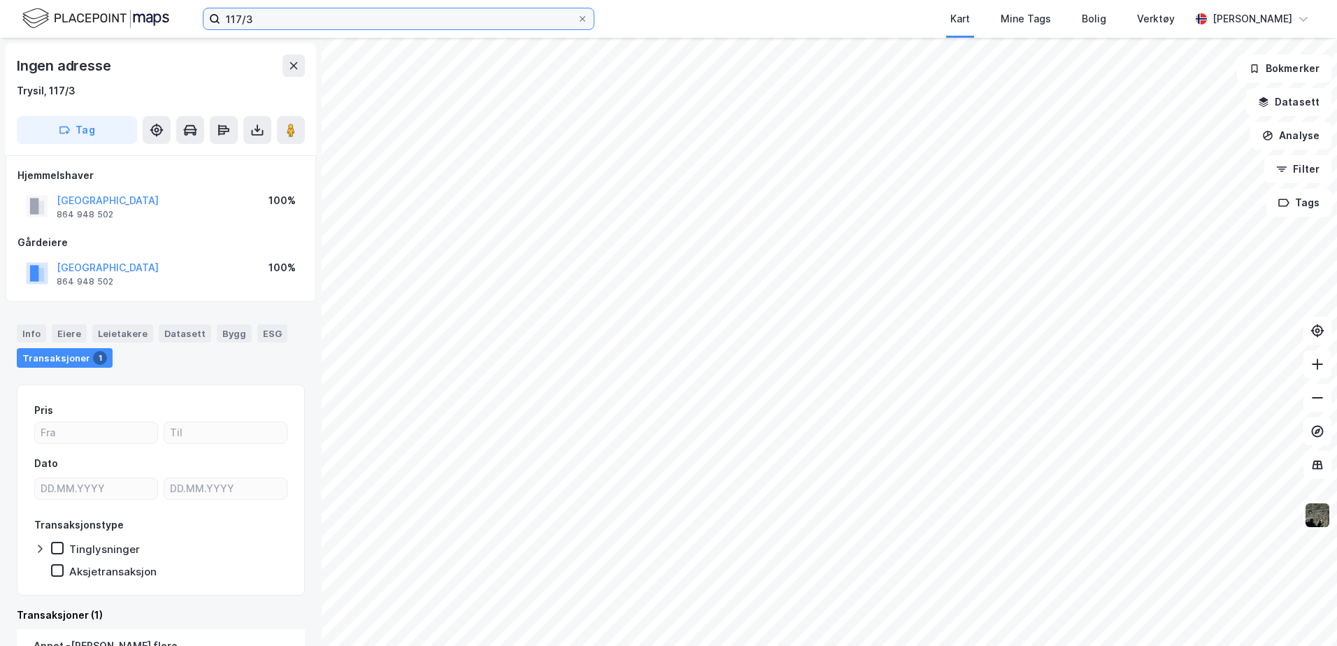
click at [268, 24] on input "117/3" at bounding box center [398, 18] width 357 height 21
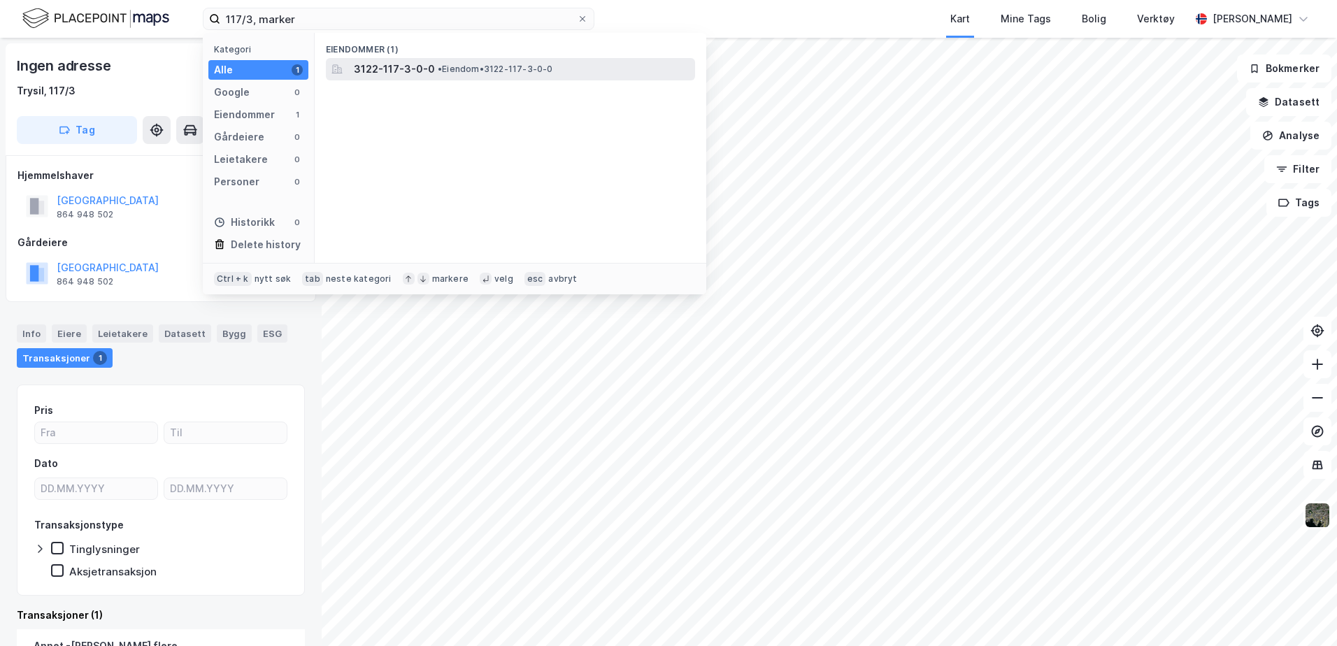
click at [416, 67] on span "3122-117-3-0-0" at bounding box center [394, 69] width 81 height 17
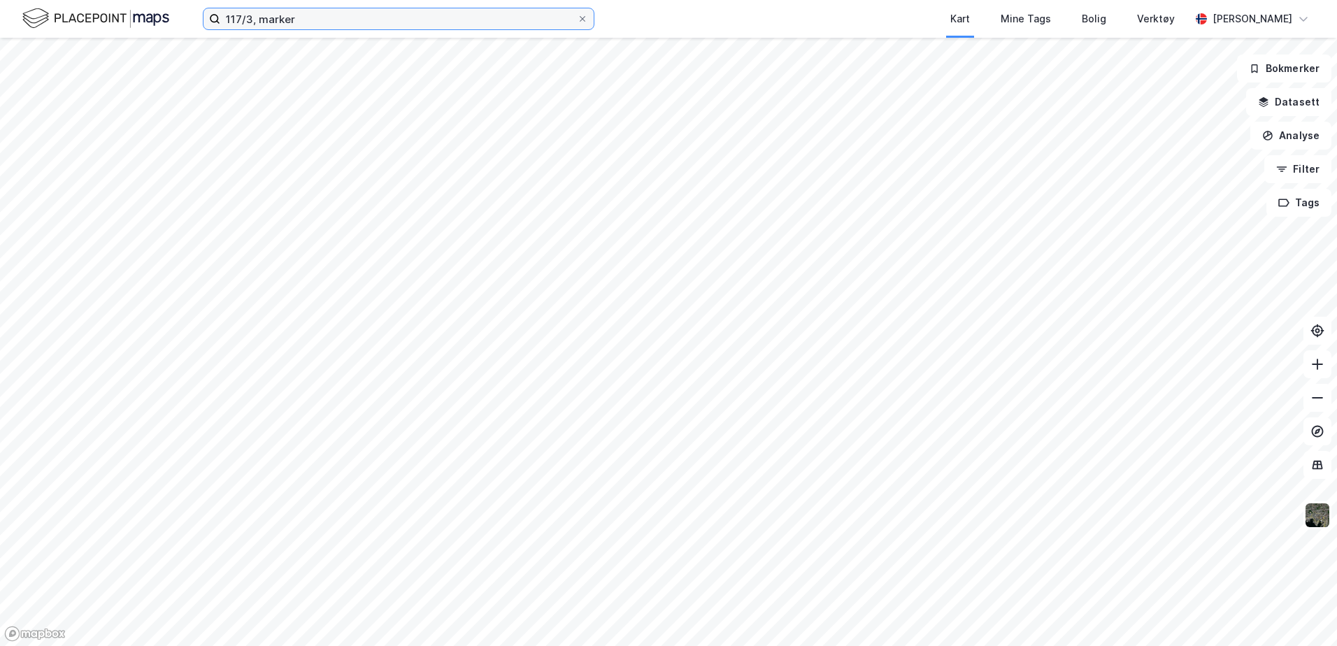
click at [251, 15] on input "117/3, marker" at bounding box center [398, 18] width 357 height 21
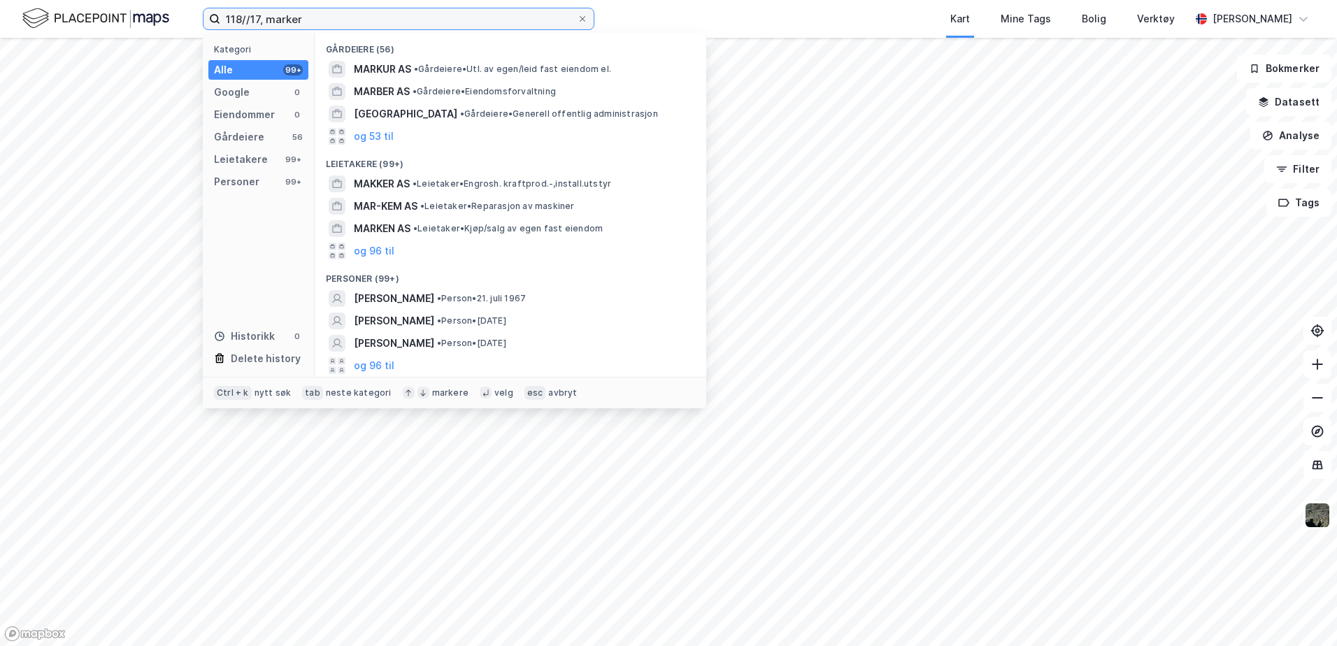
click at [249, 18] on input "118//17, marker" at bounding box center [398, 18] width 357 height 21
type input "118/17, marker"
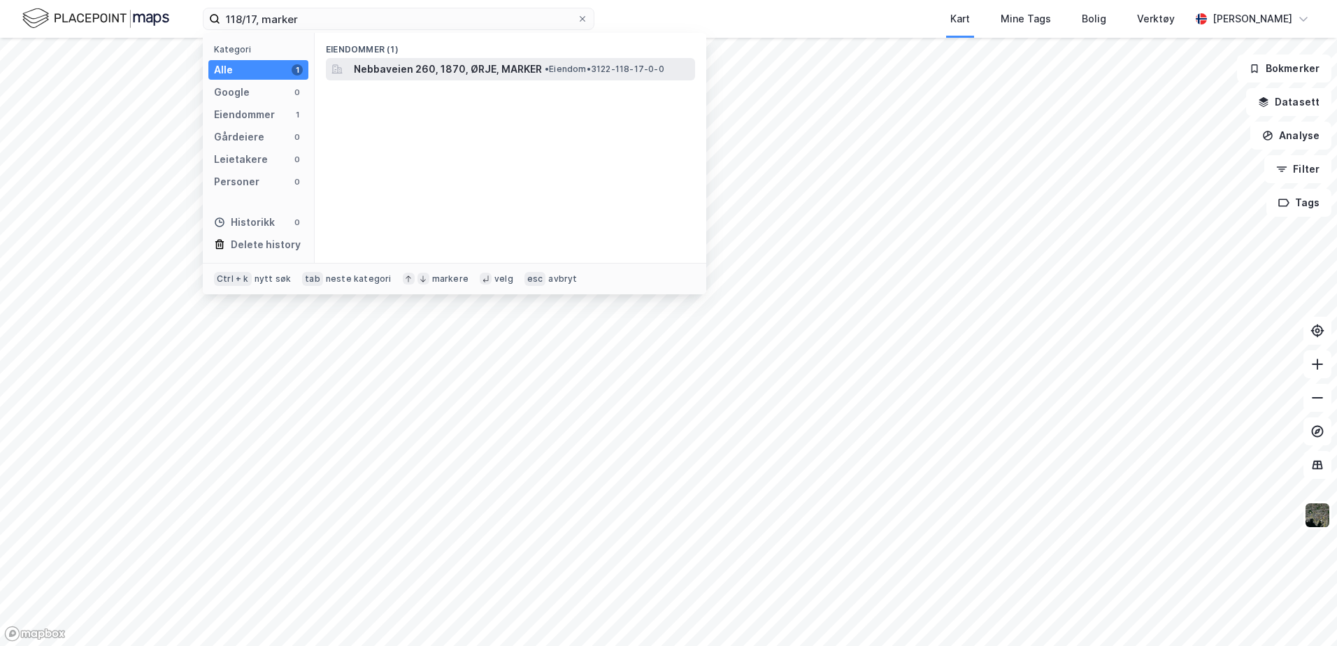
click at [499, 68] on span "Nebbaveien 260, 1870, ØRJE, MARKER" at bounding box center [448, 69] width 188 height 17
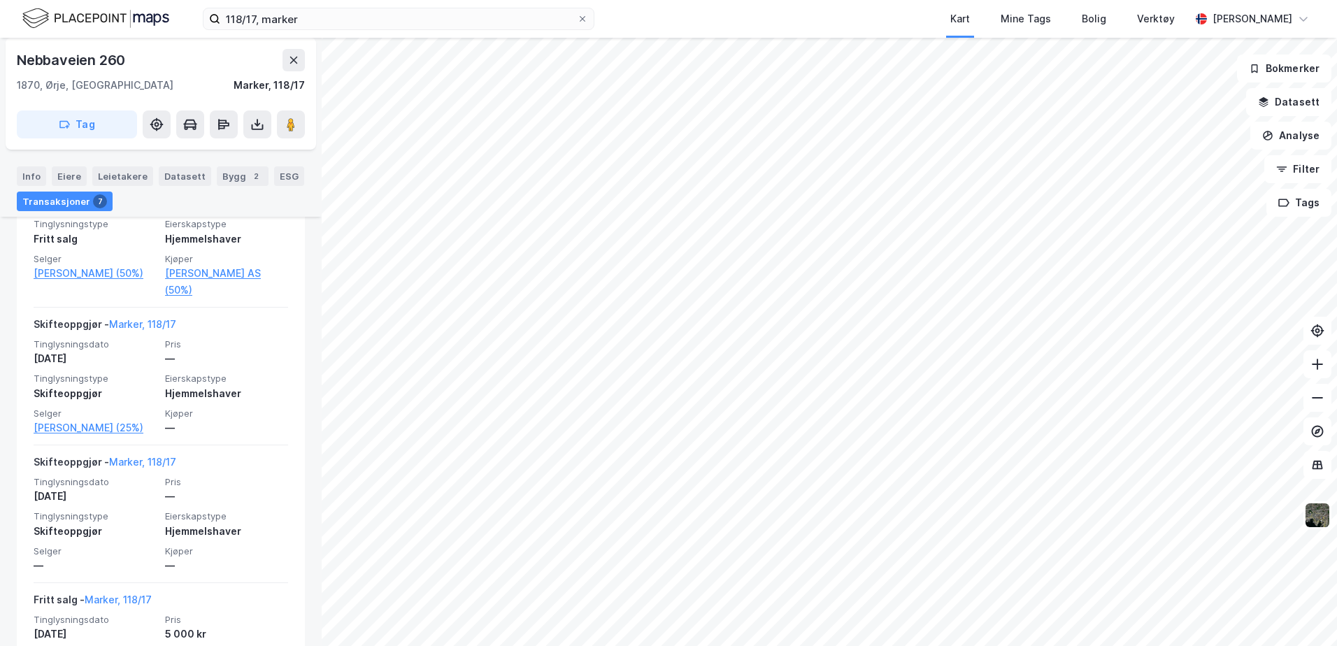
scroll to position [636, 0]
